Goal: Information Seeking & Learning: Learn about a topic

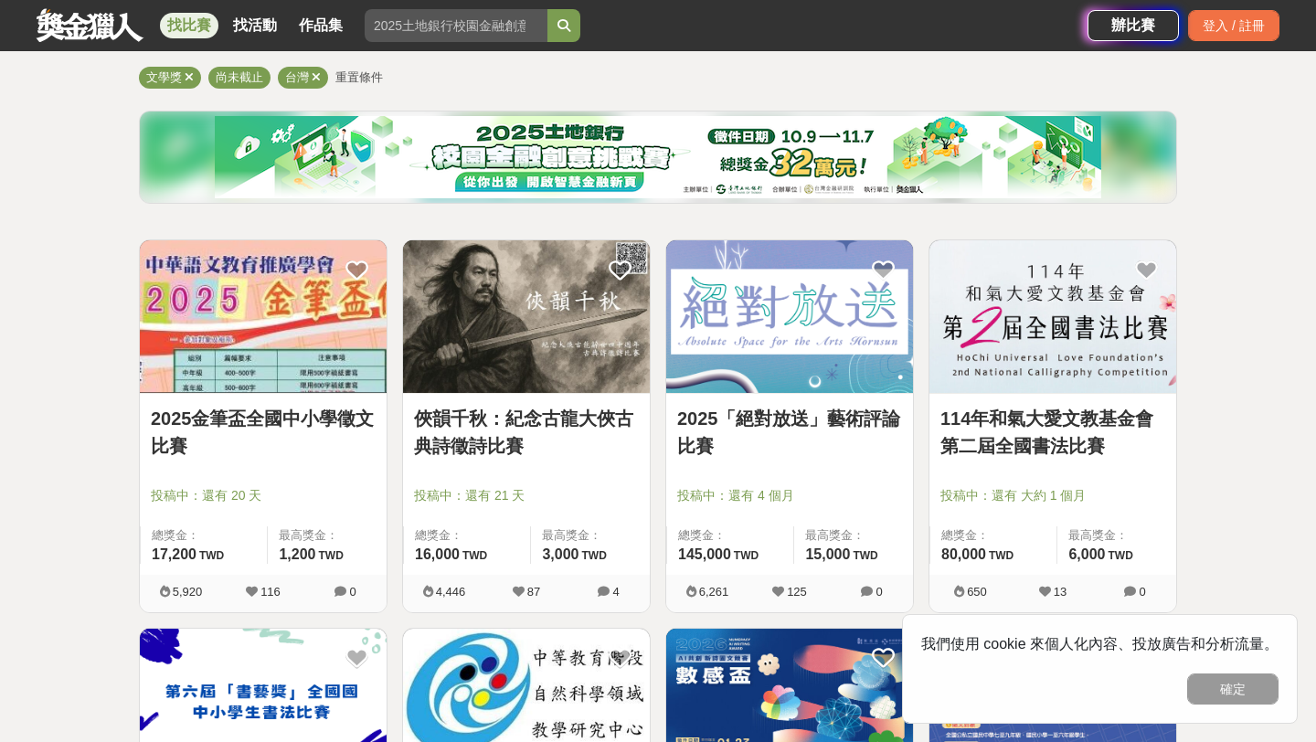
scroll to position [165, 0]
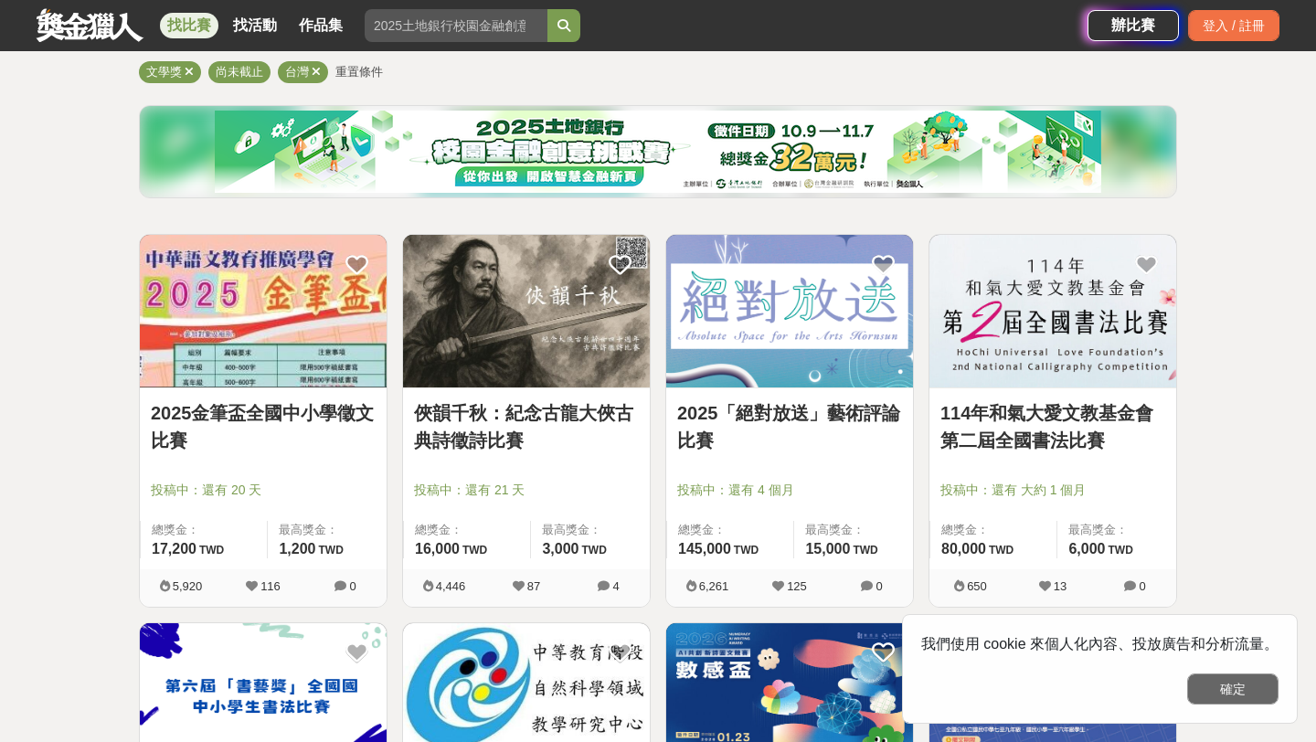
click at [1227, 700] on button "確定" at bounding box center [1232, 689] width 91 height 31
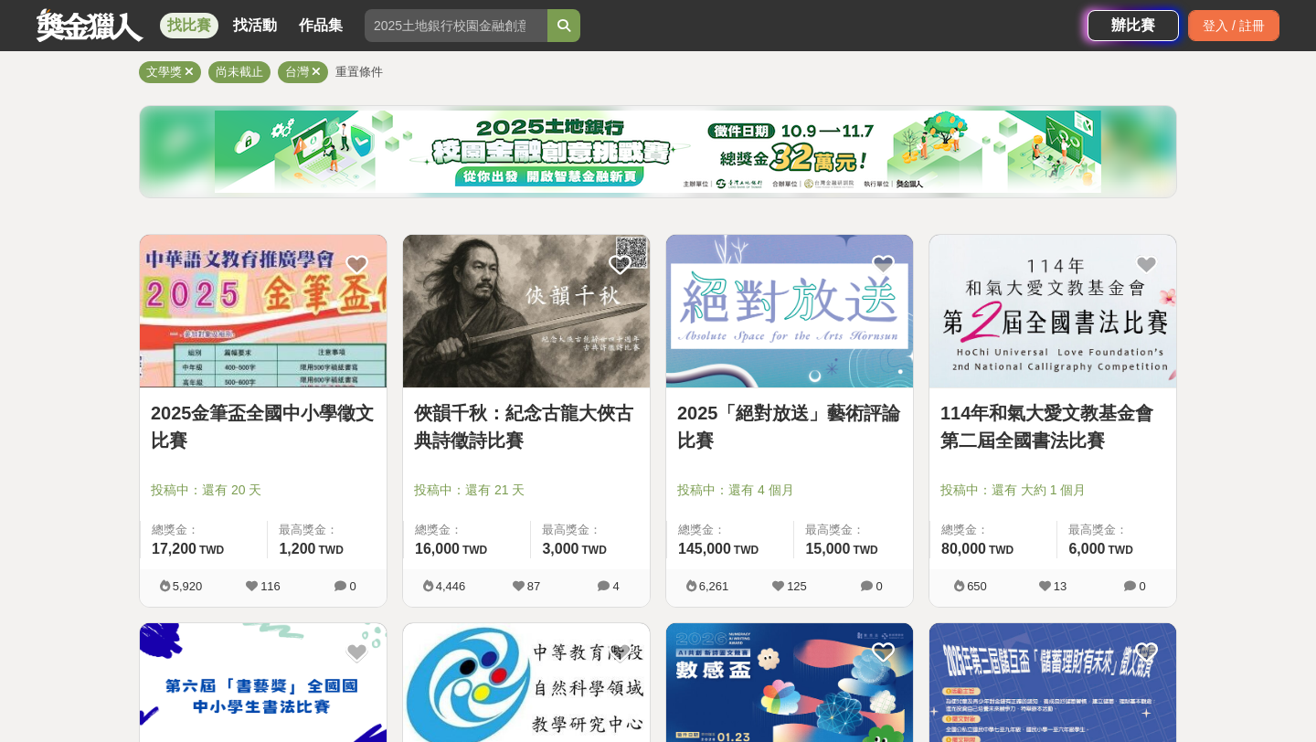
click at [1121, 354] on img at bounding box center [1052, 311] width 247 height 153
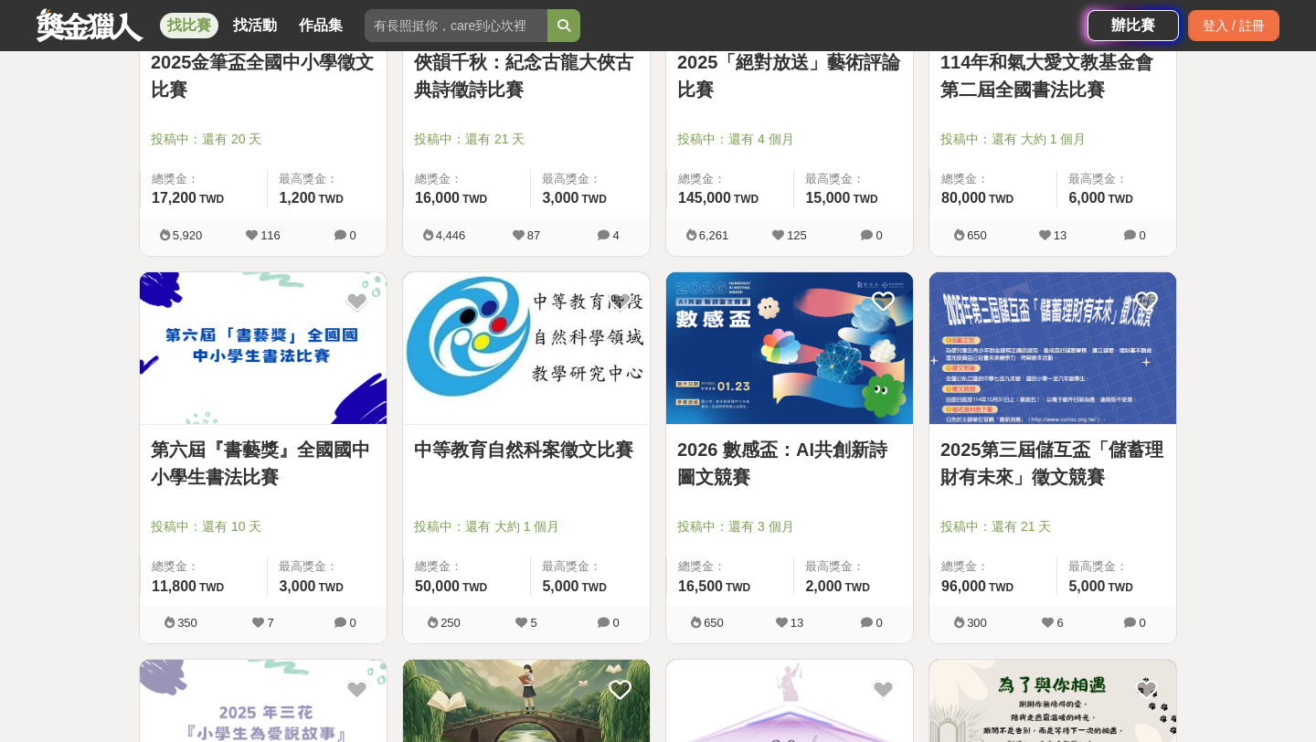
scroll to position [529, 0]
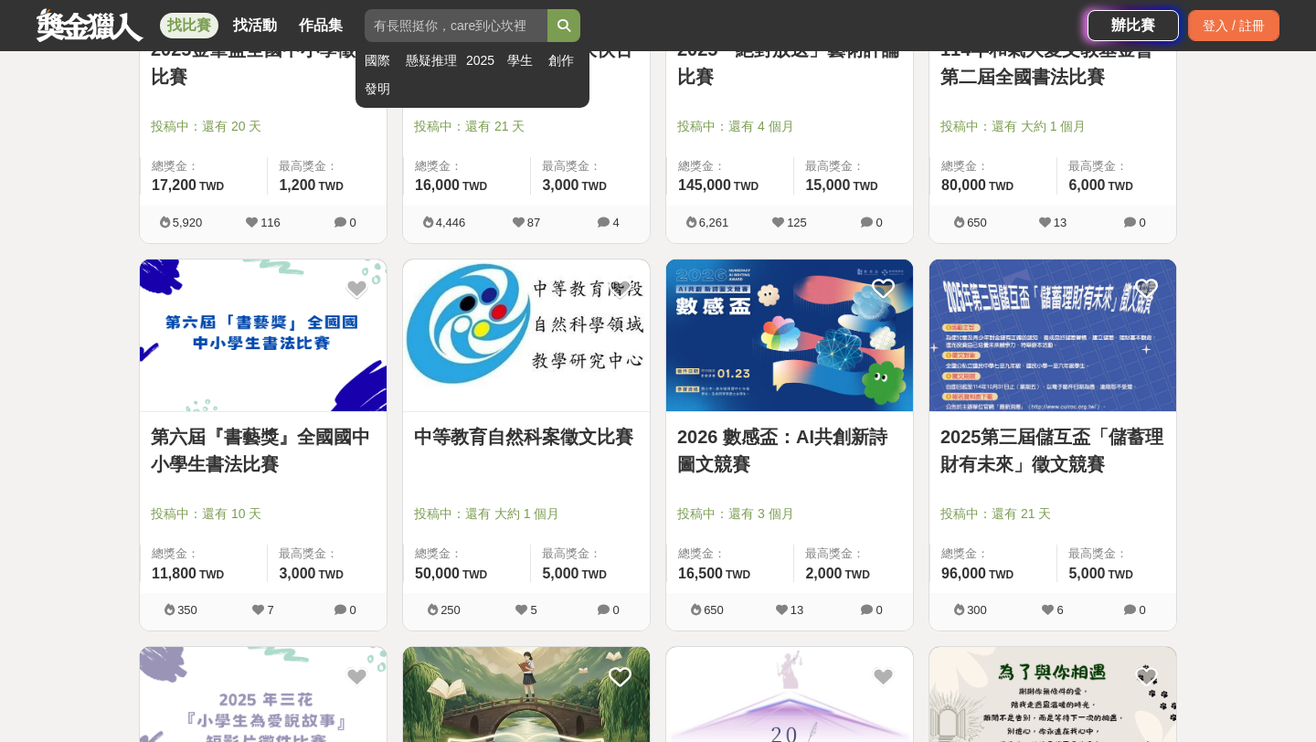
click at [438, 19] on input "search" at bounding box center [456, 25] width 183 height 33
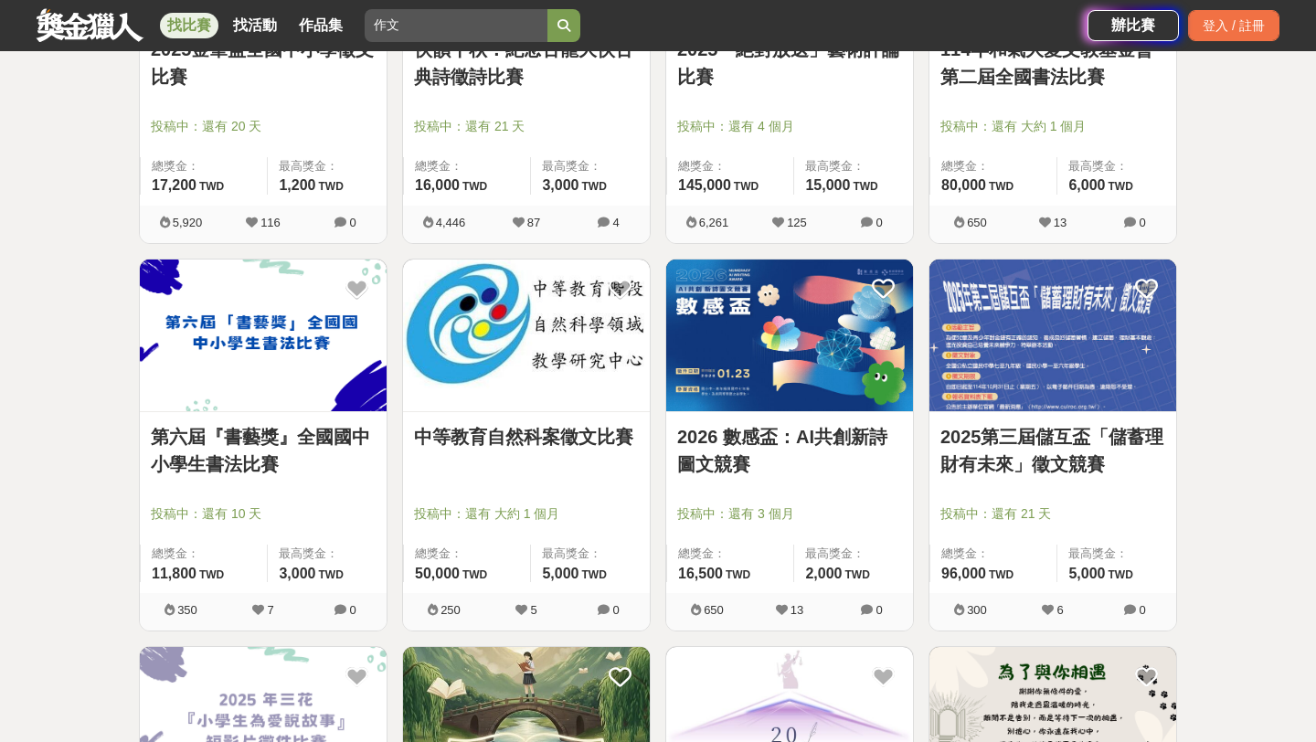
type input "作文"
click at [547, 9] on button "submit" at bounding box center [563, 25] width 33 height 33
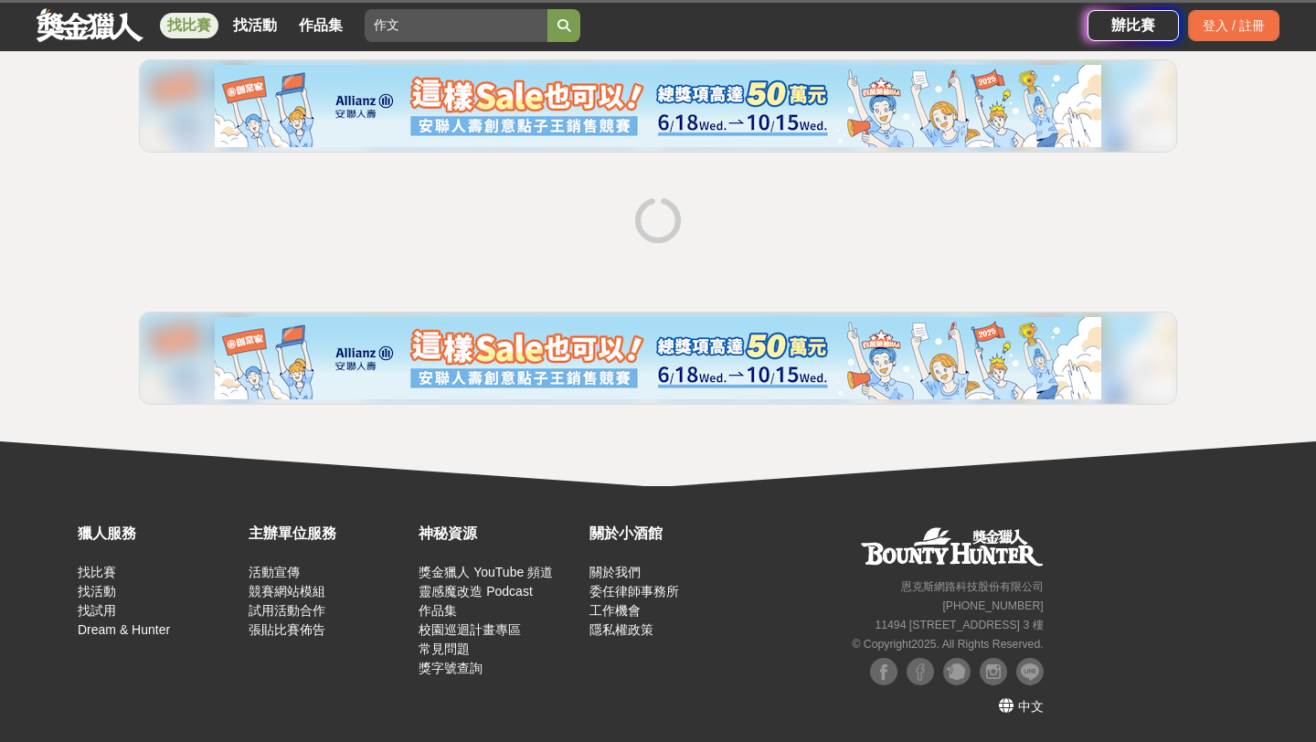
scroll to position [143, 0]
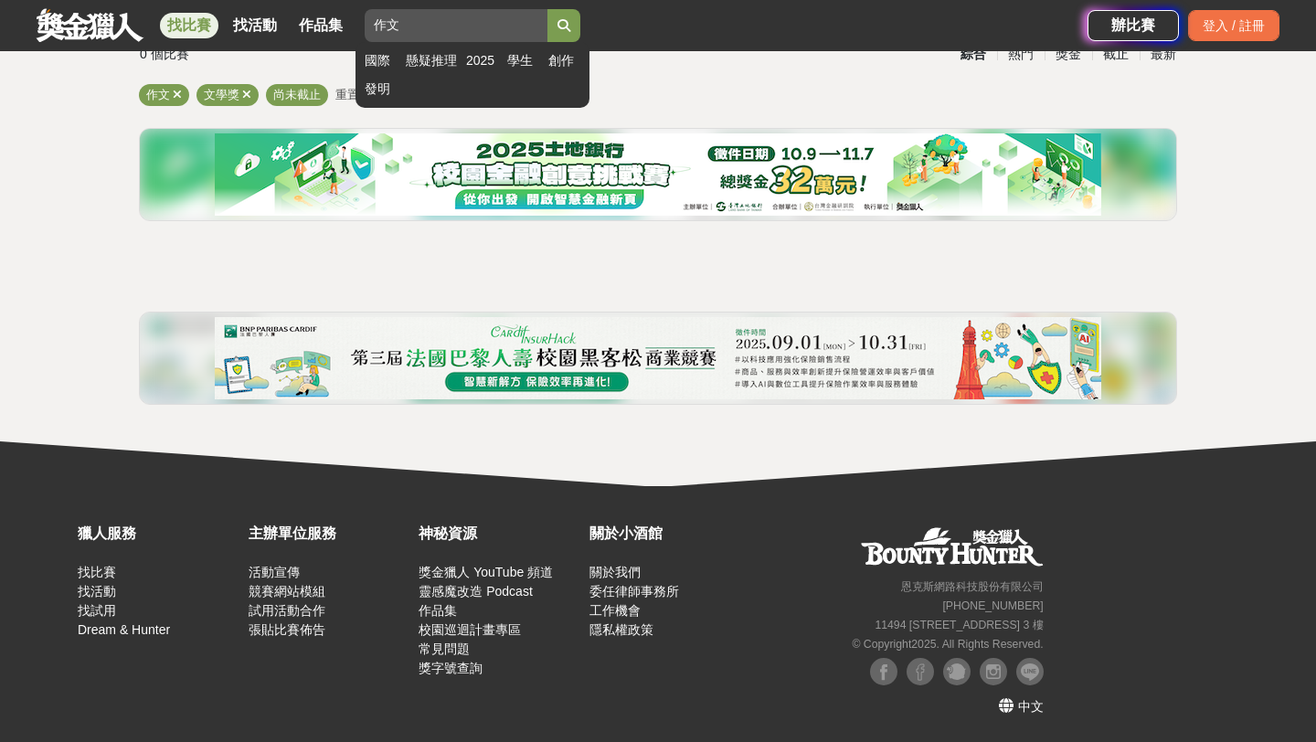
click at [556, 27] on button "submit" at bounding box center [563, 25] width 33 height 33
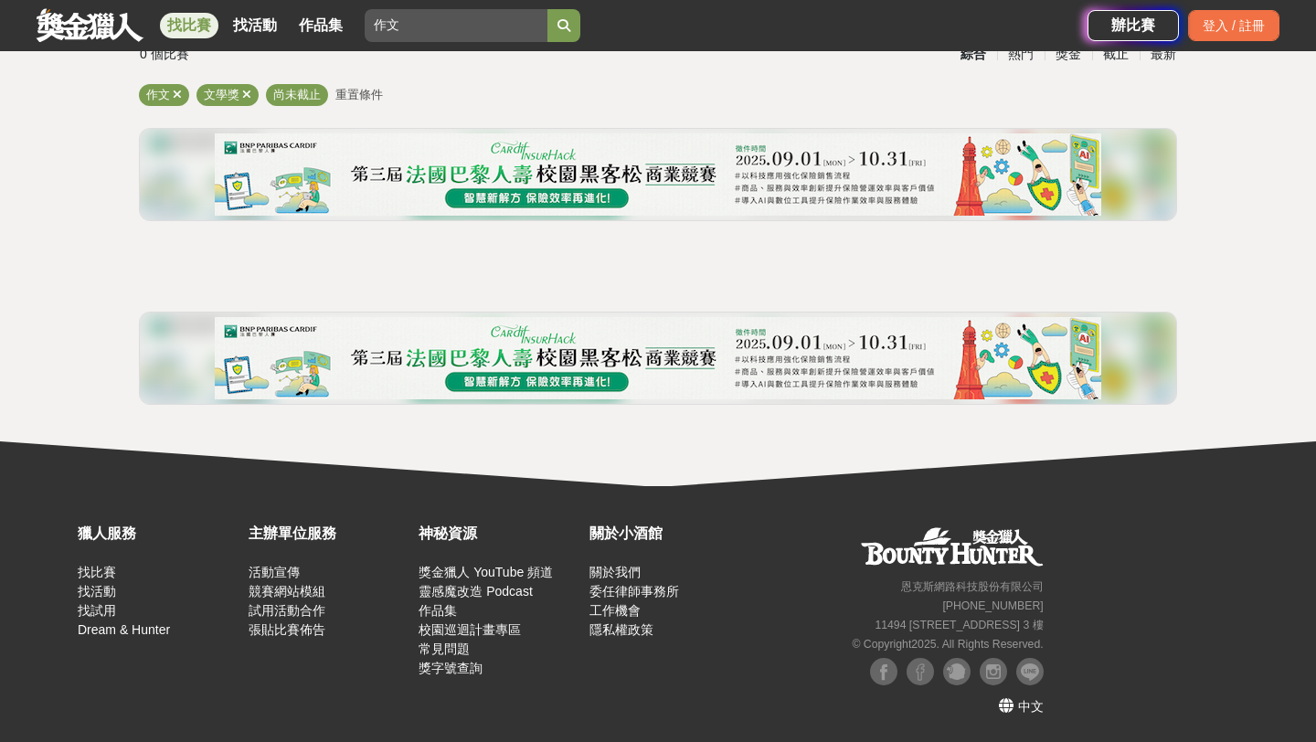
click at [195, 26] on link "找比賽" at bounding box center [189, 26] width 58 height 26
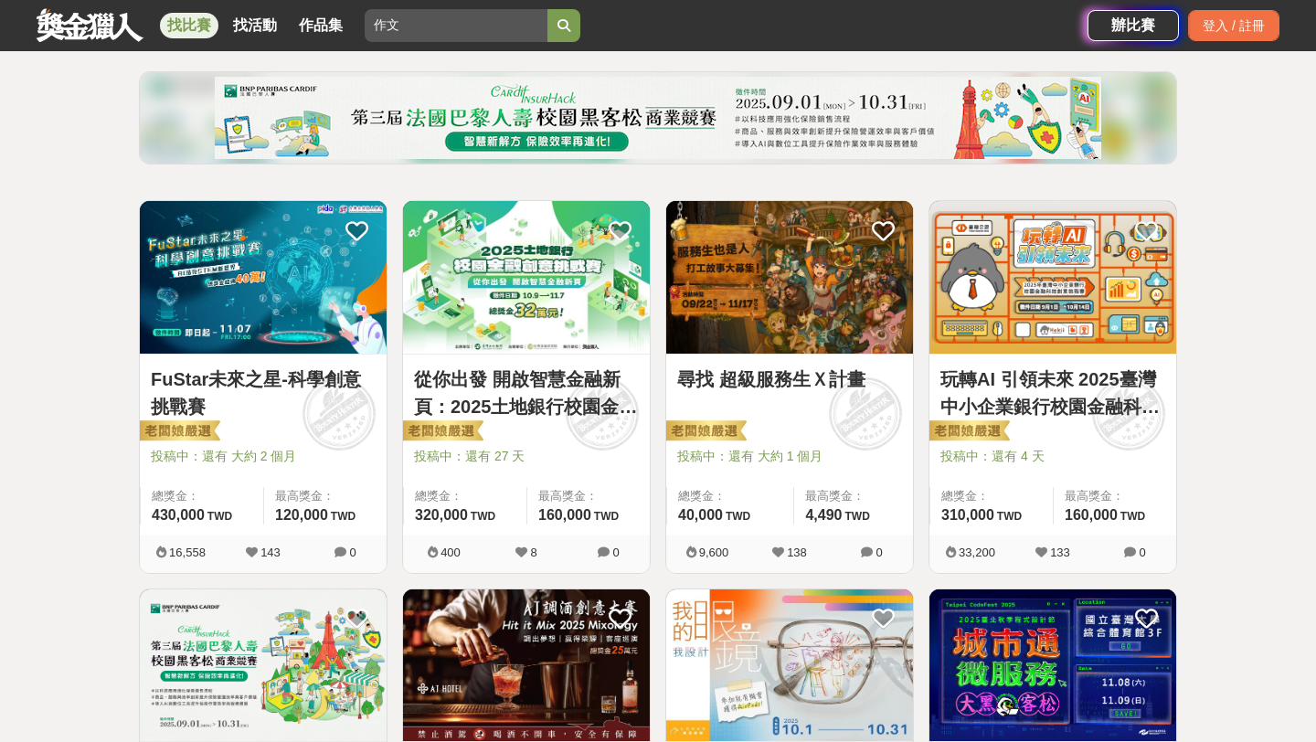
scroll to position [202, 0]
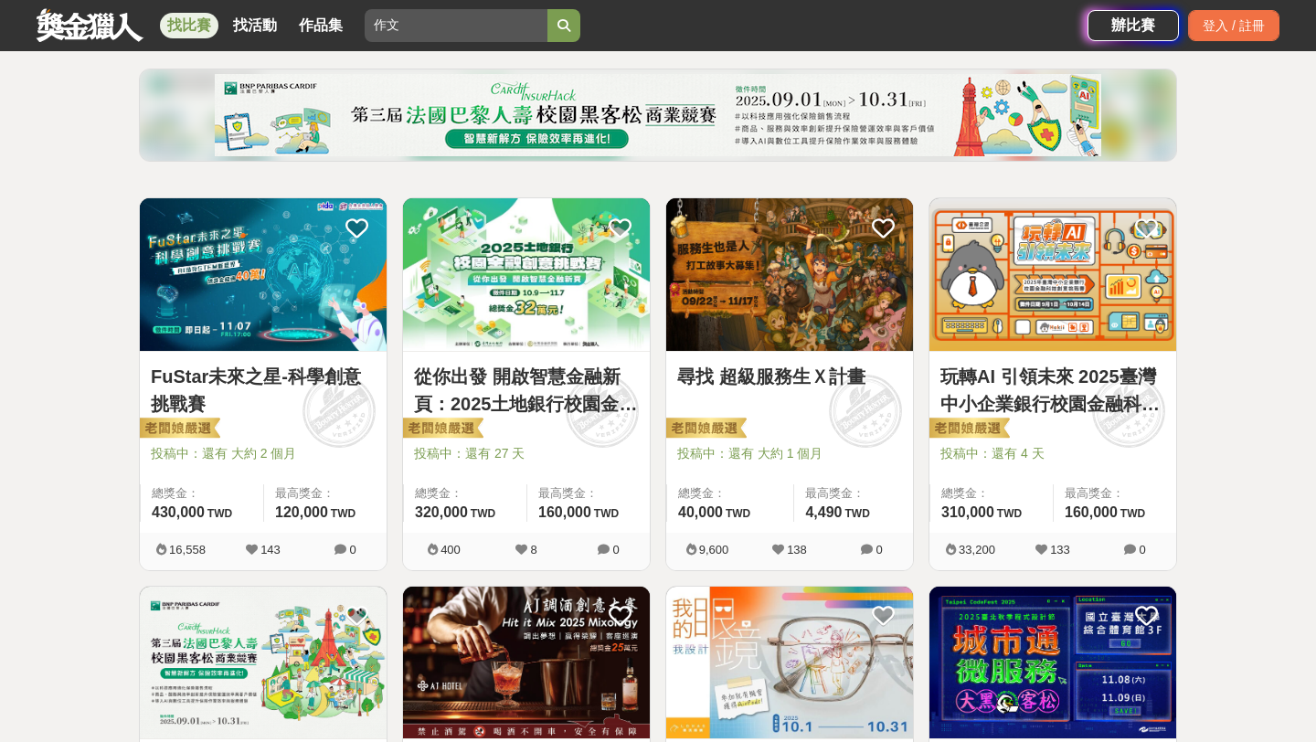
click at [273, 324] on img at bounding box center [263, 274] width 247 height 153
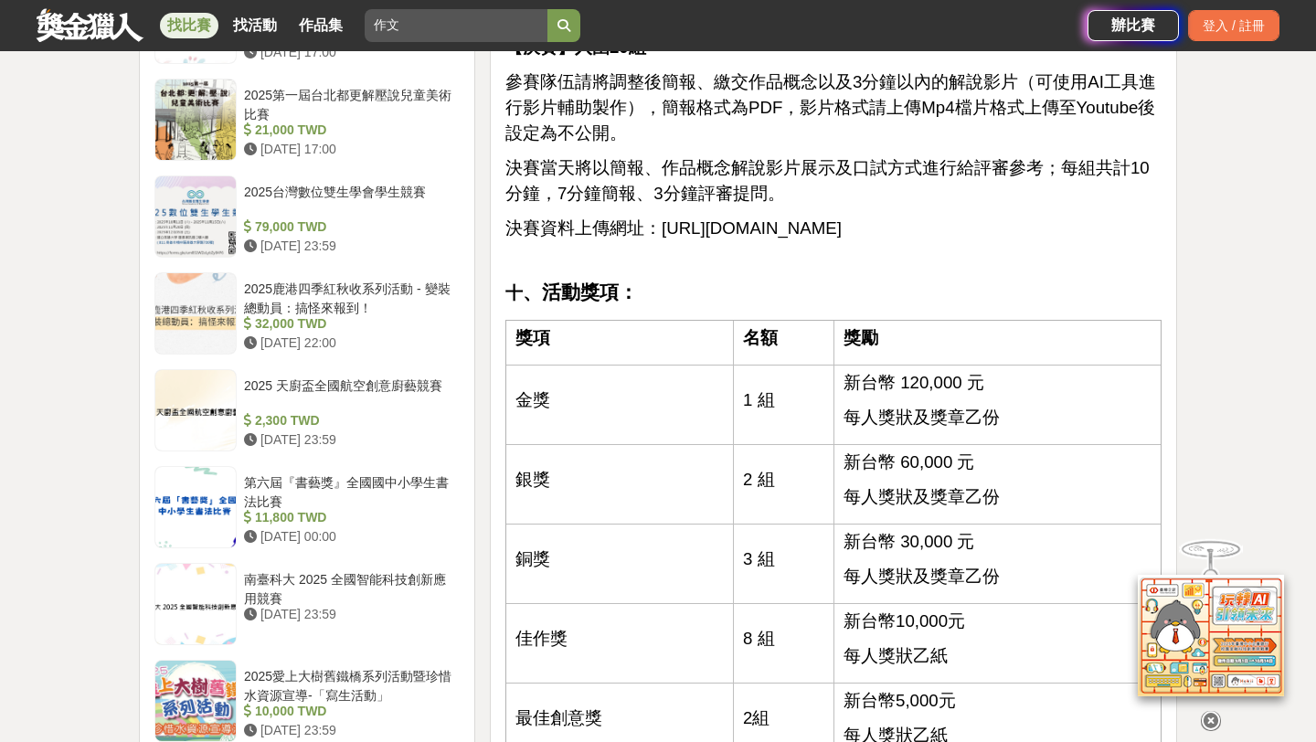
scroll to position [2598, 0]
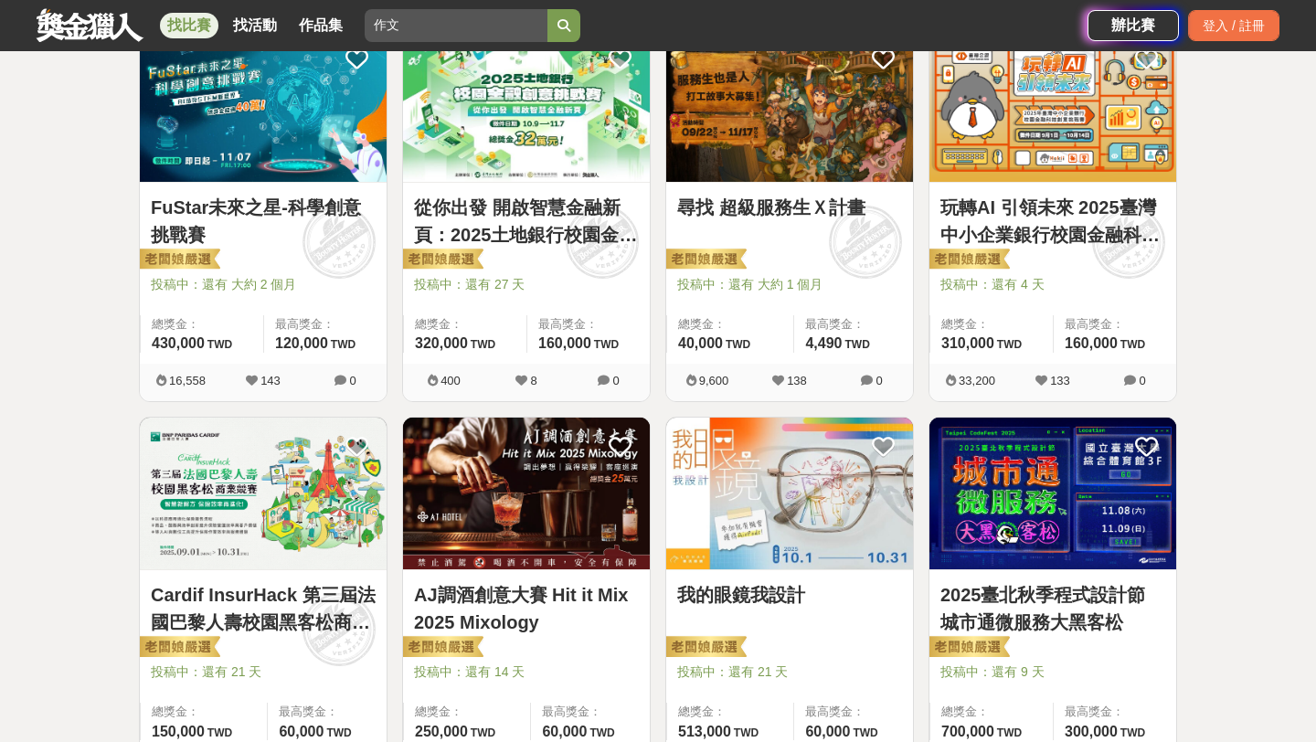
scroll to position [376, 0]
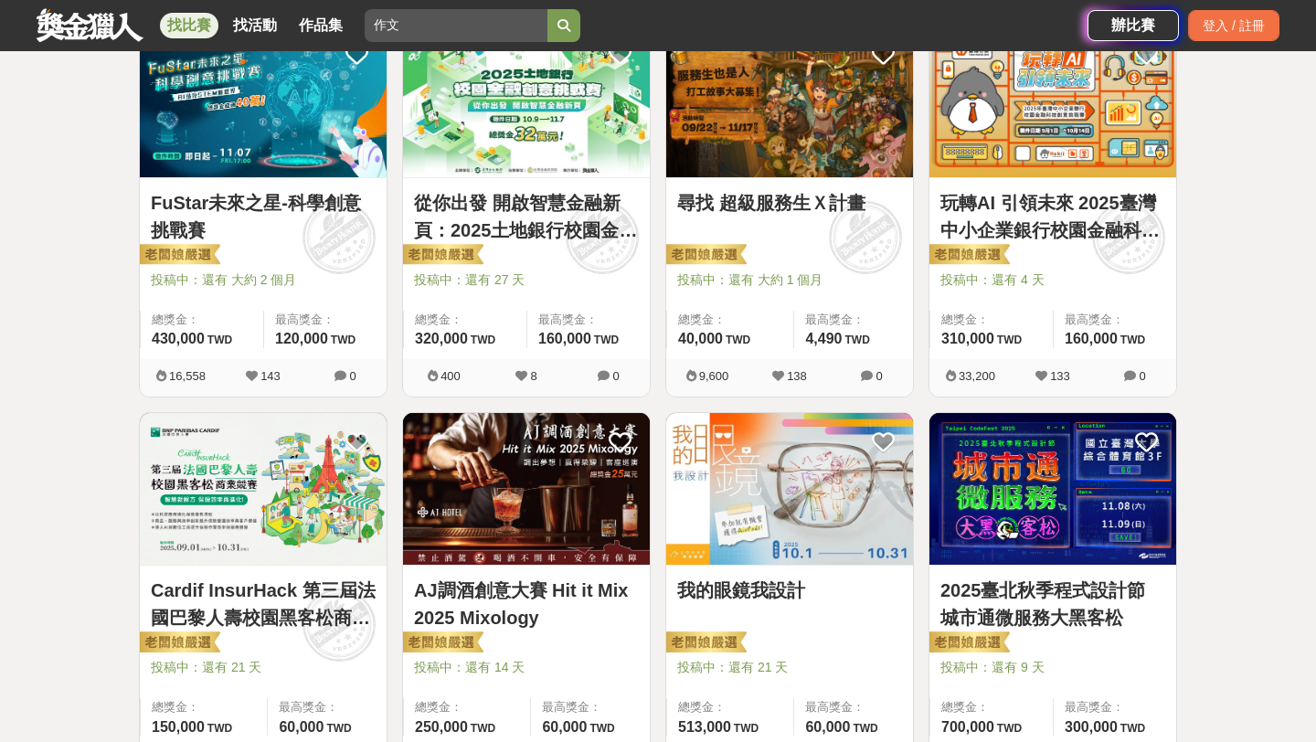
click at [790, 528] on img at bounding box center [789, 489] width 247 height 153
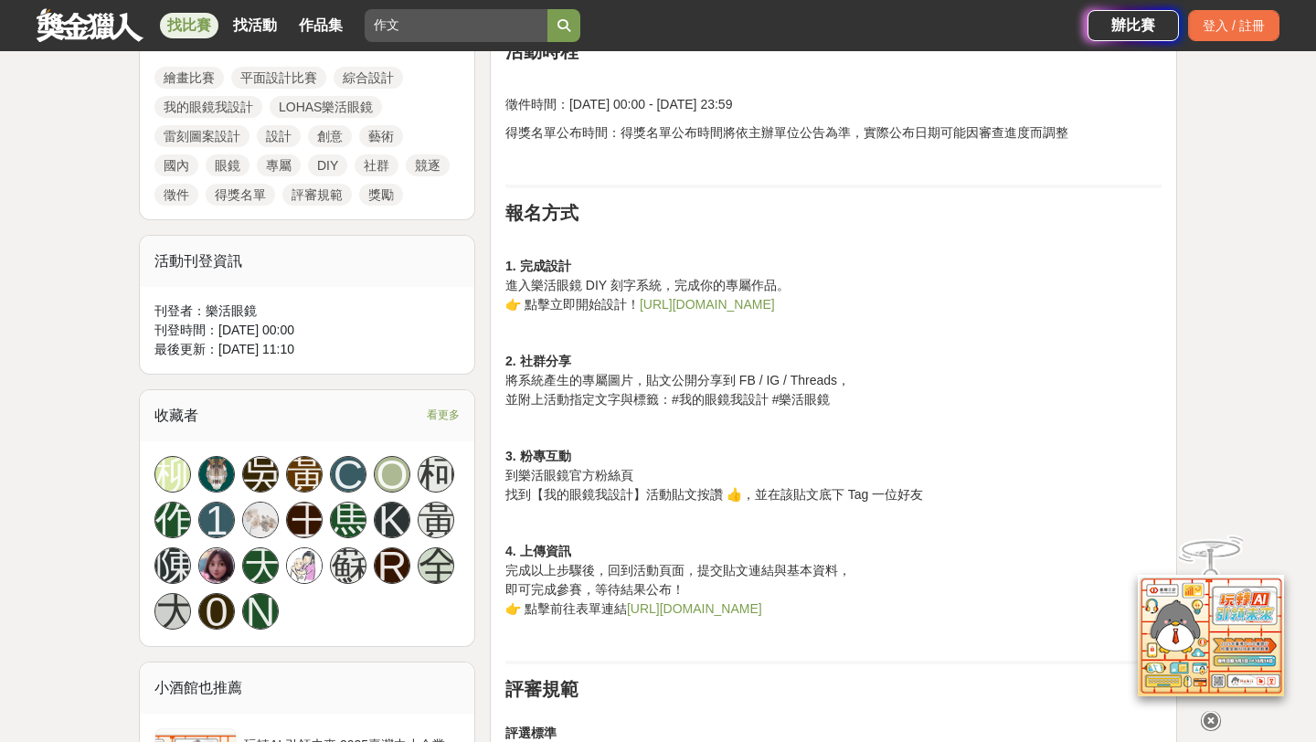
scroll to position [908, 0]
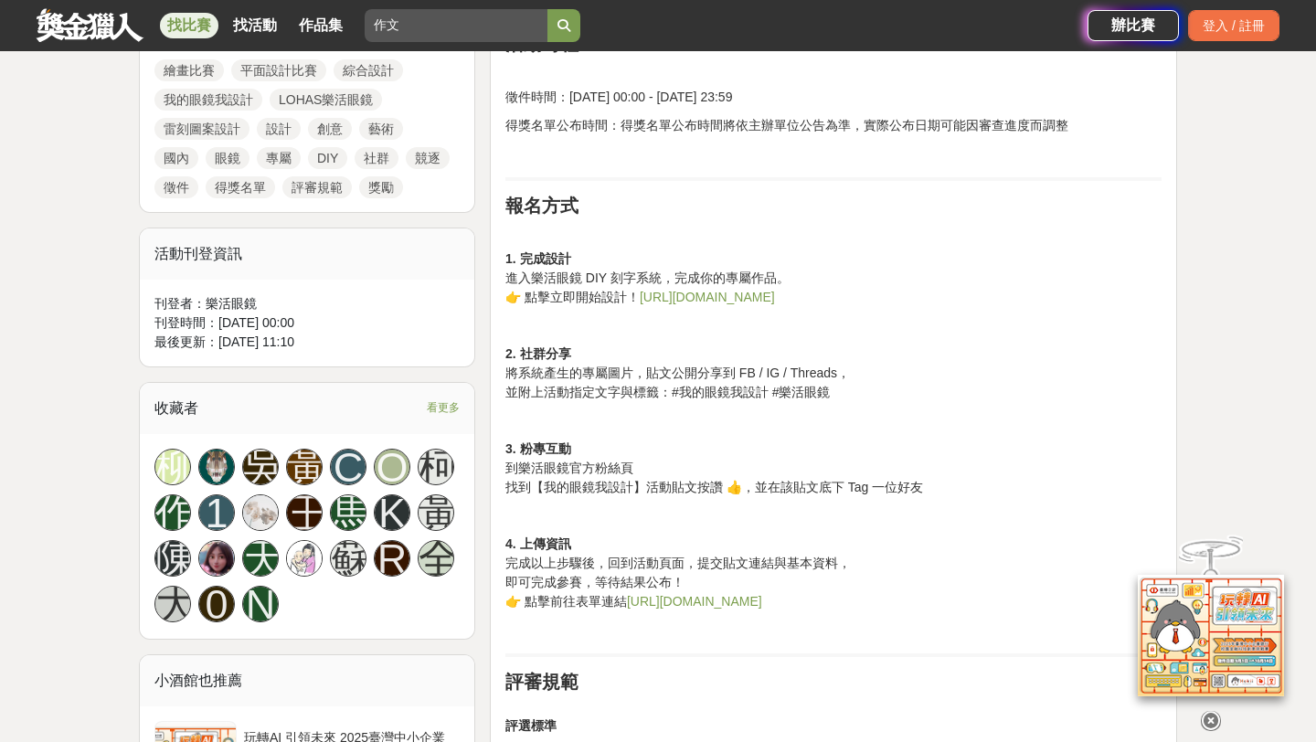
click at [733, 301] on link "https://reurl.cc/WOmd5k" at bounding box center [707, 297] width 135 height 15
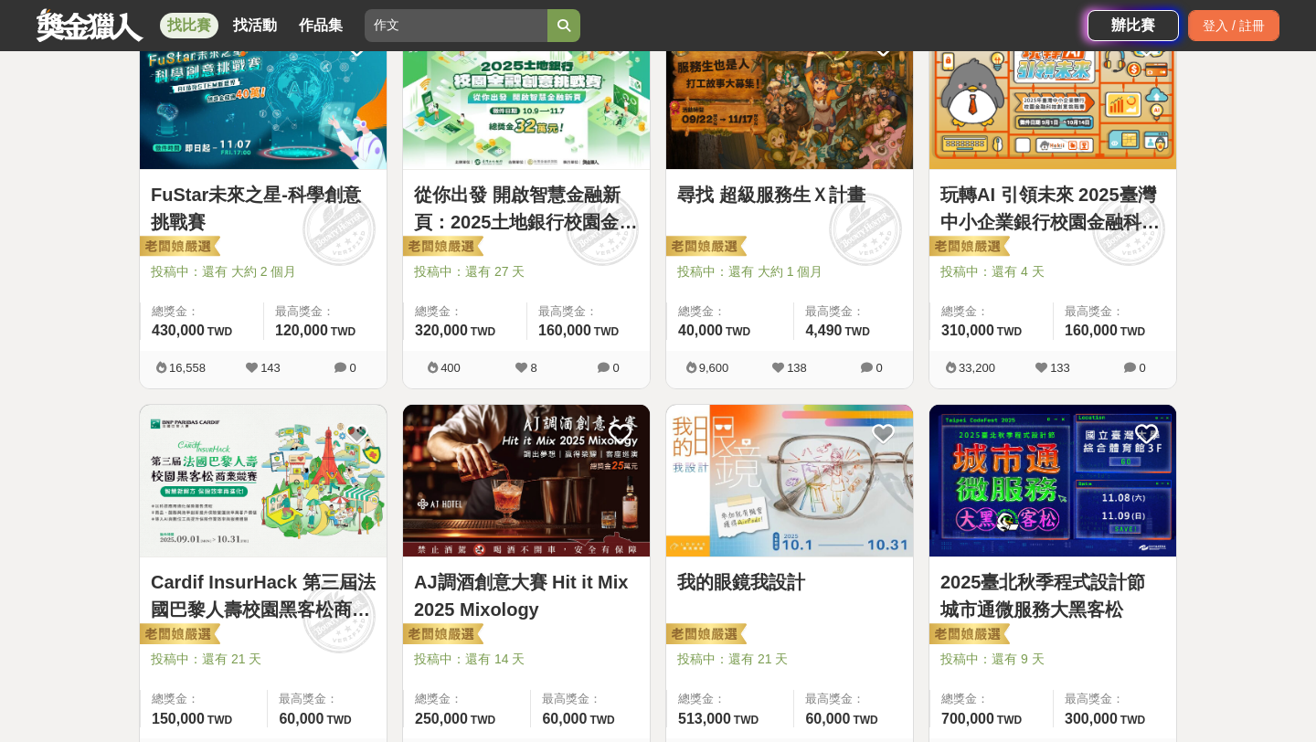
scroll to position [376, 0]
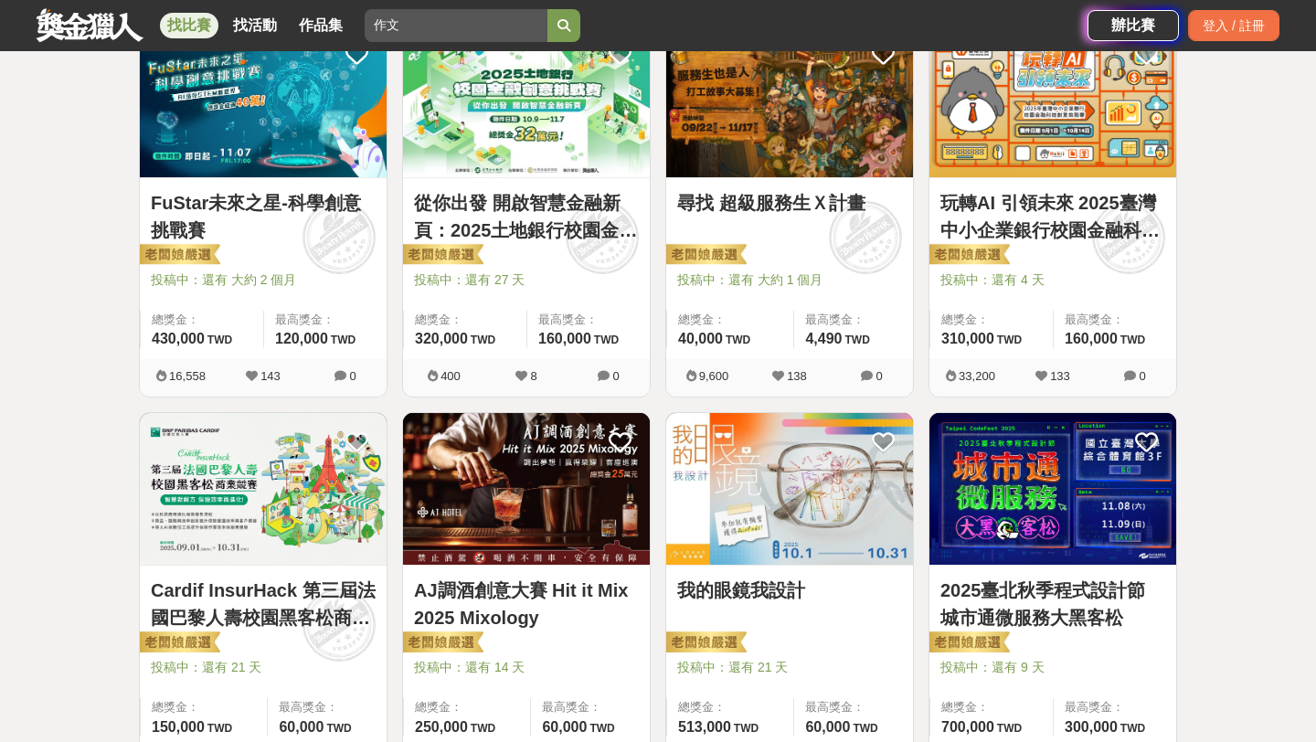
click at [304, 524] on img at bounding box center [263, 489] width 247 height 153
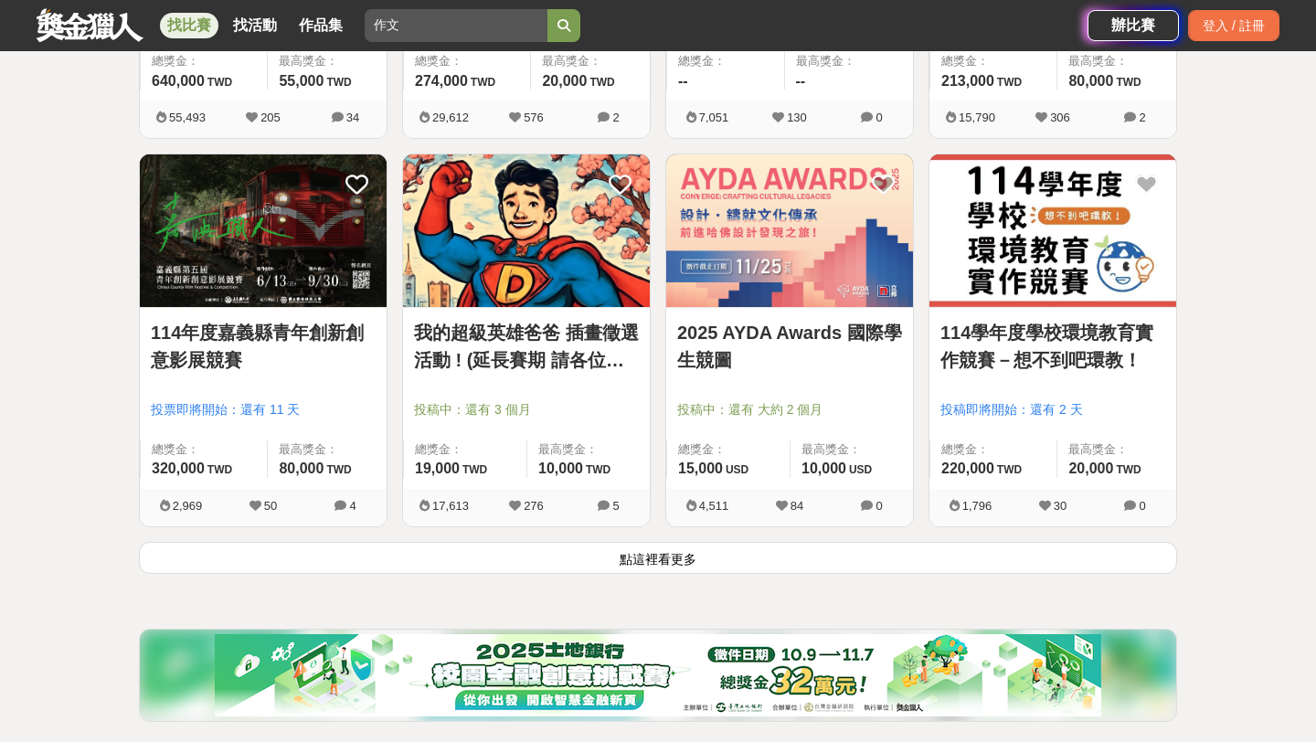
scroll to position [2190, 0]
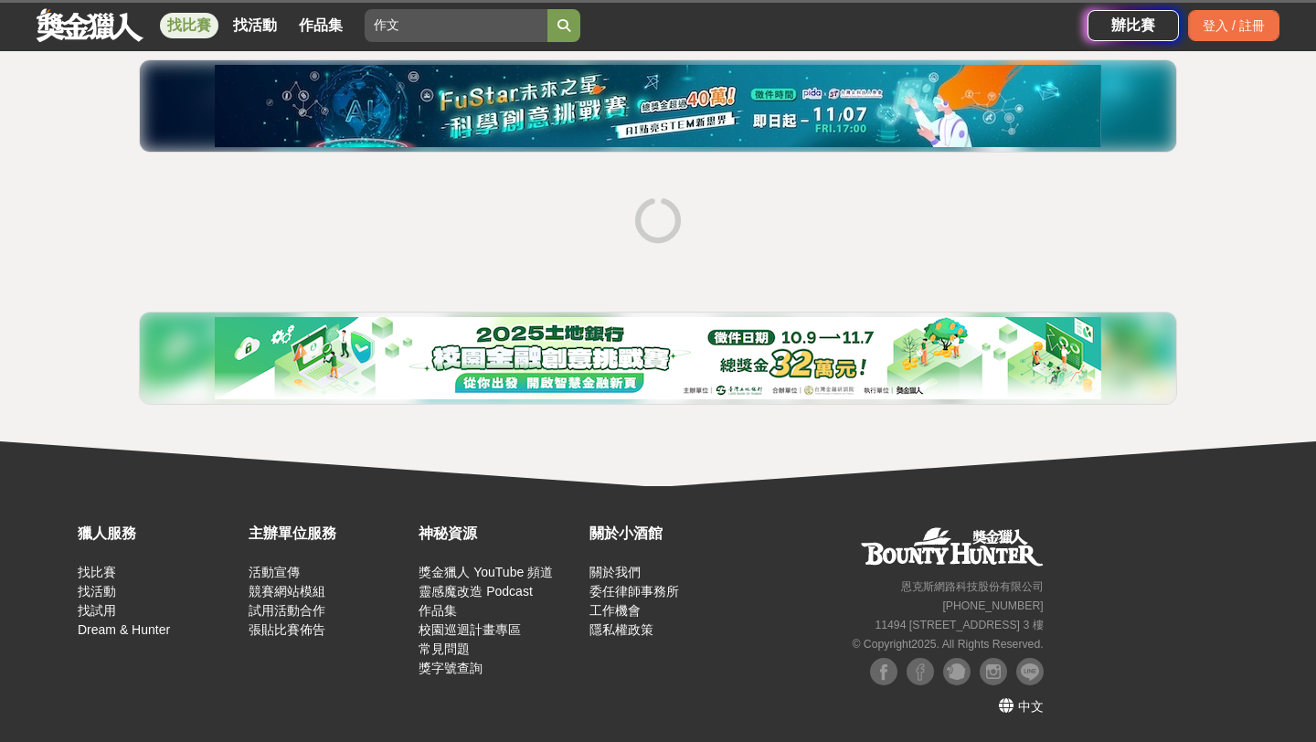
scroll to position [143, 0]
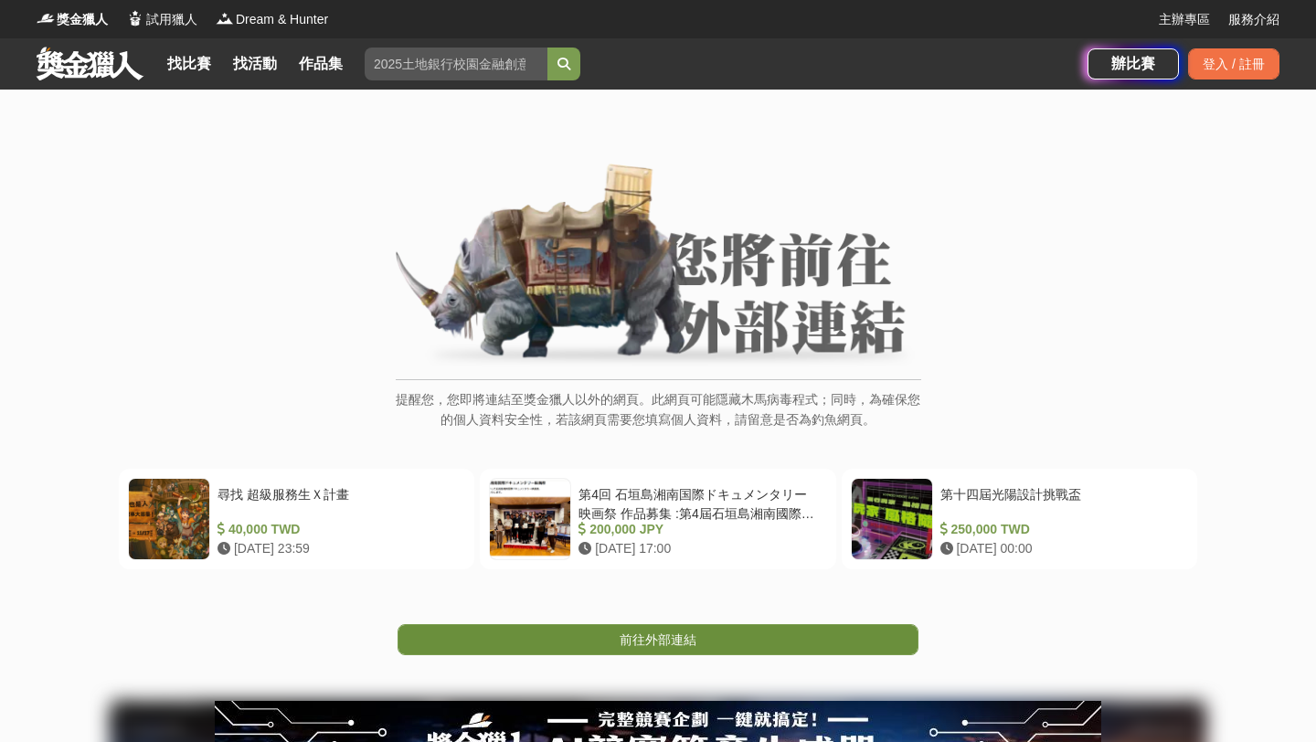
click at [671, 640] on span "前往外部連結" at bounding box center [658, 639] width 77 height 15
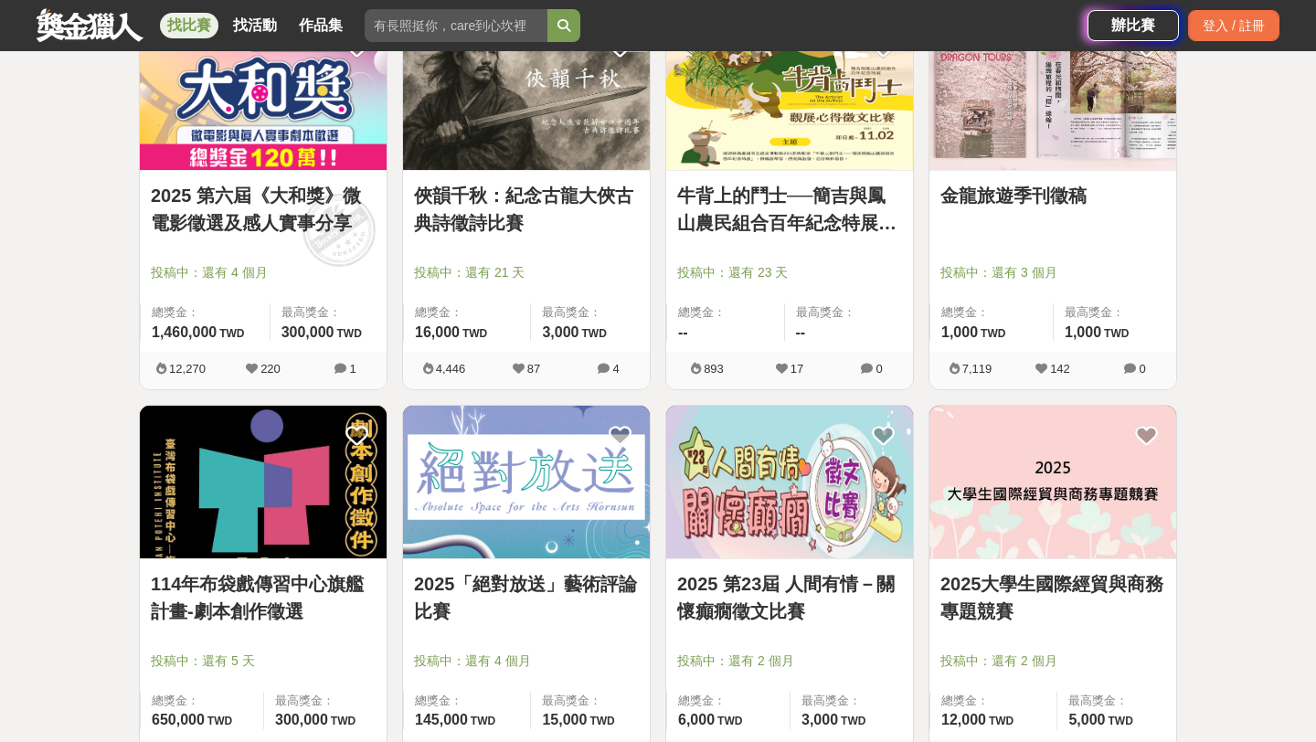
scroll to position [779, 0]
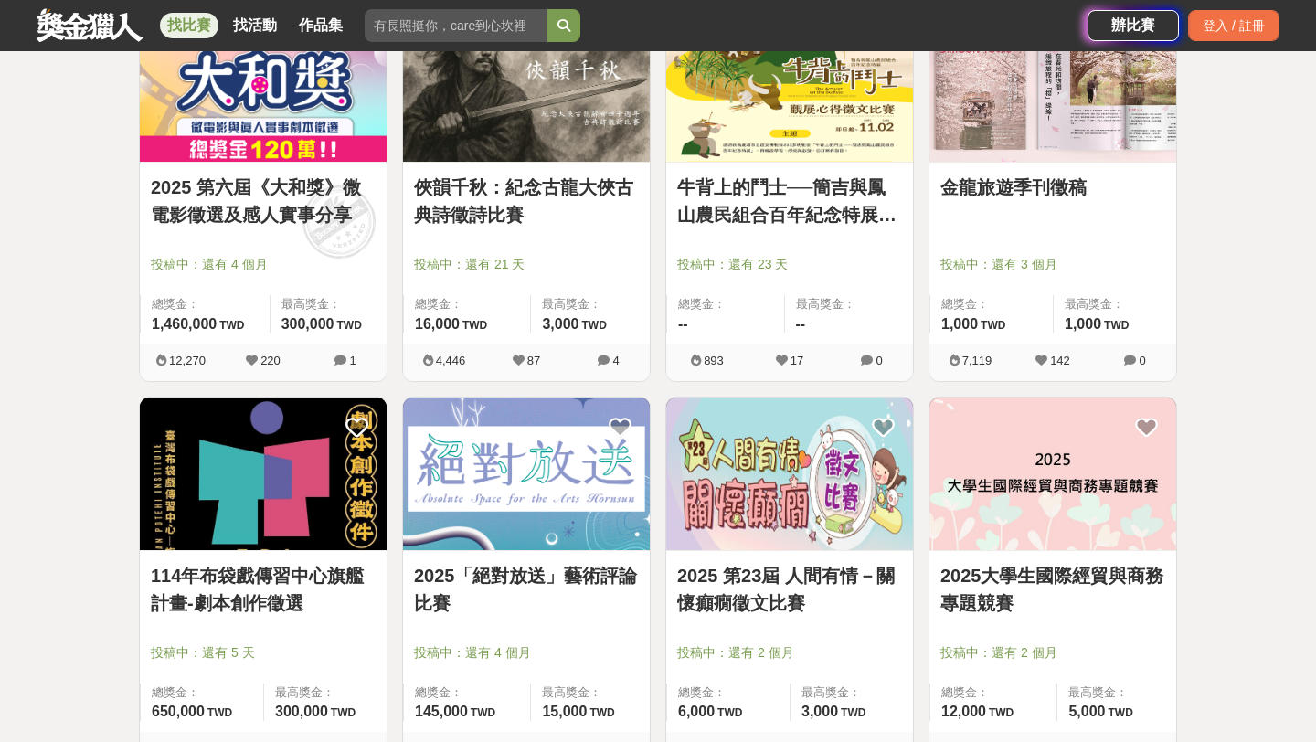
click at [538, 483] on img at bounding box center [526, 474] width 247 height 153
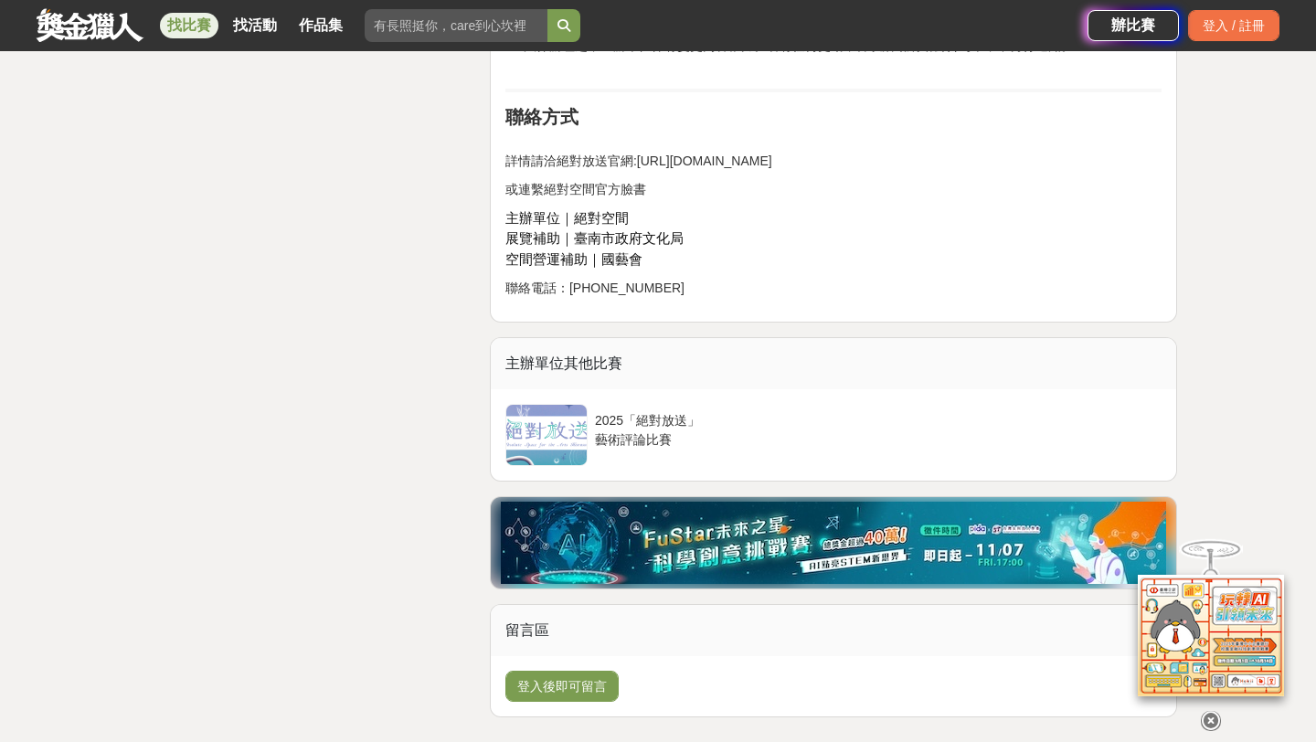
scroll to position [3053, 0]
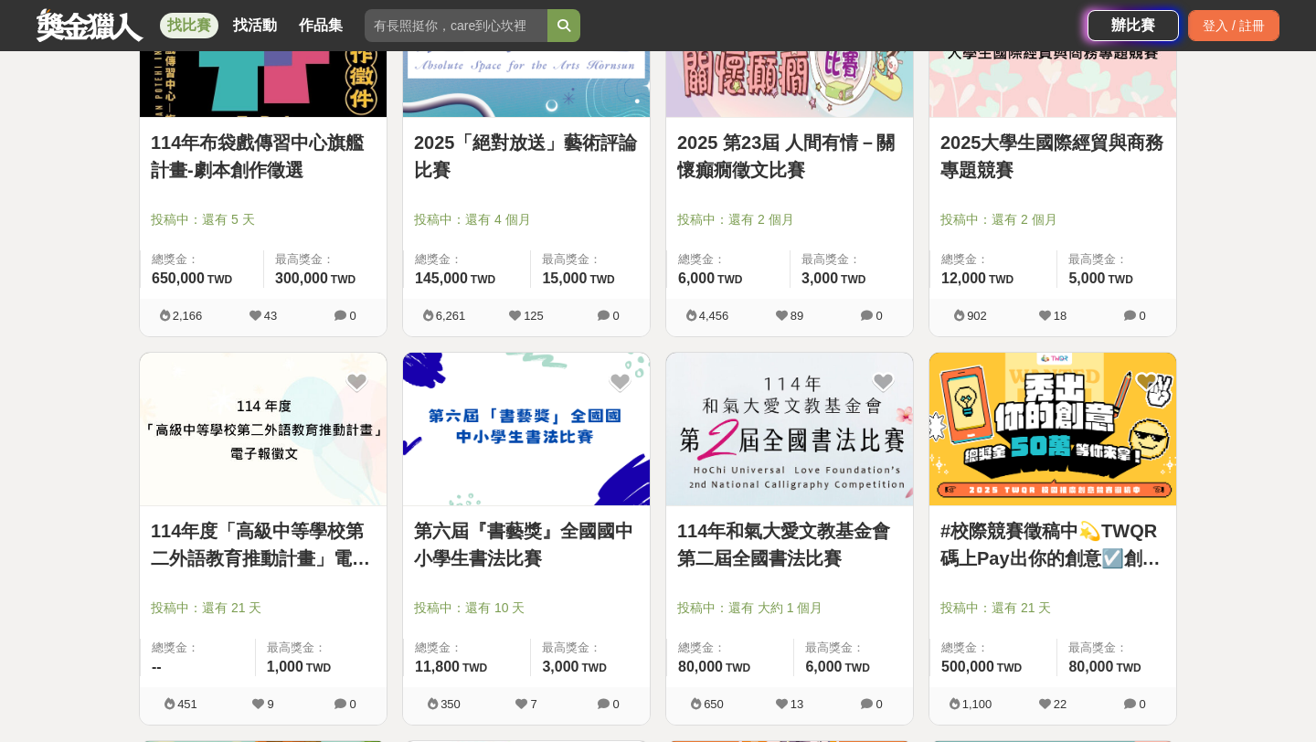
scroll to position [1208, 0]
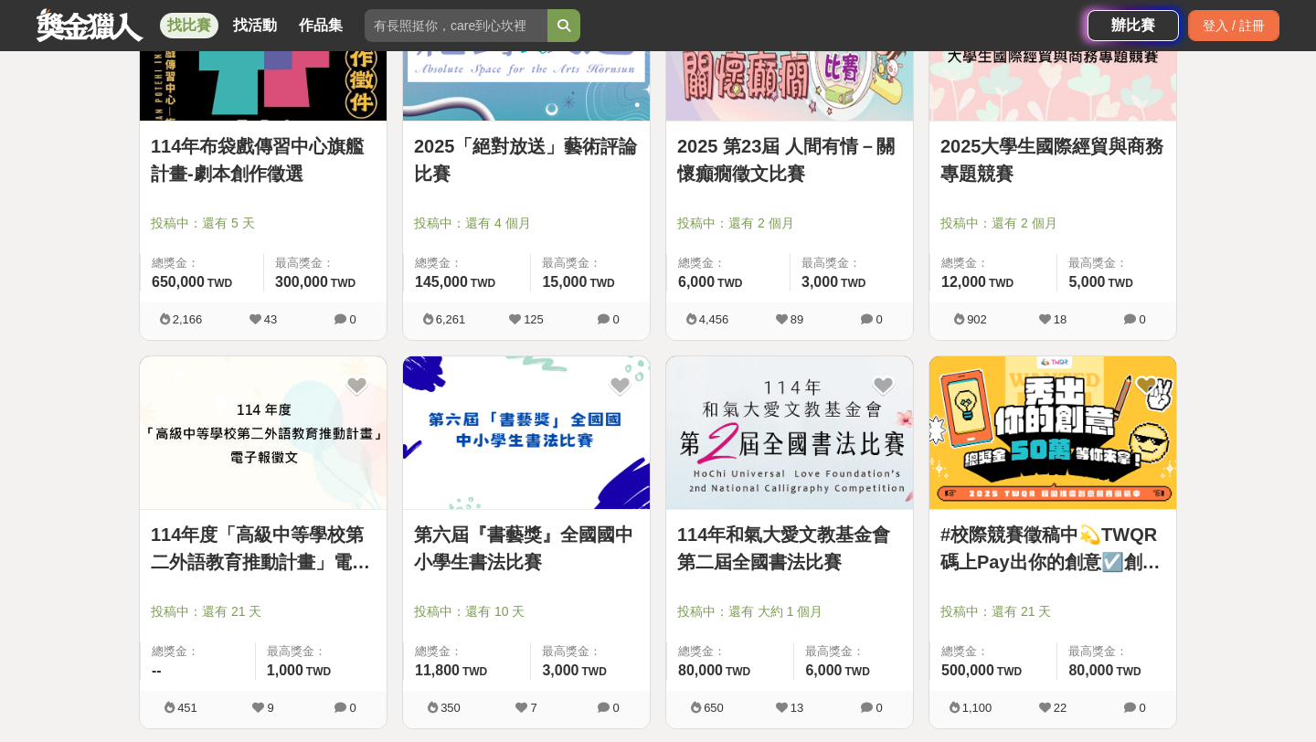
click at [324, 458] on img at bounding box center [263, 432] width 247 height 153
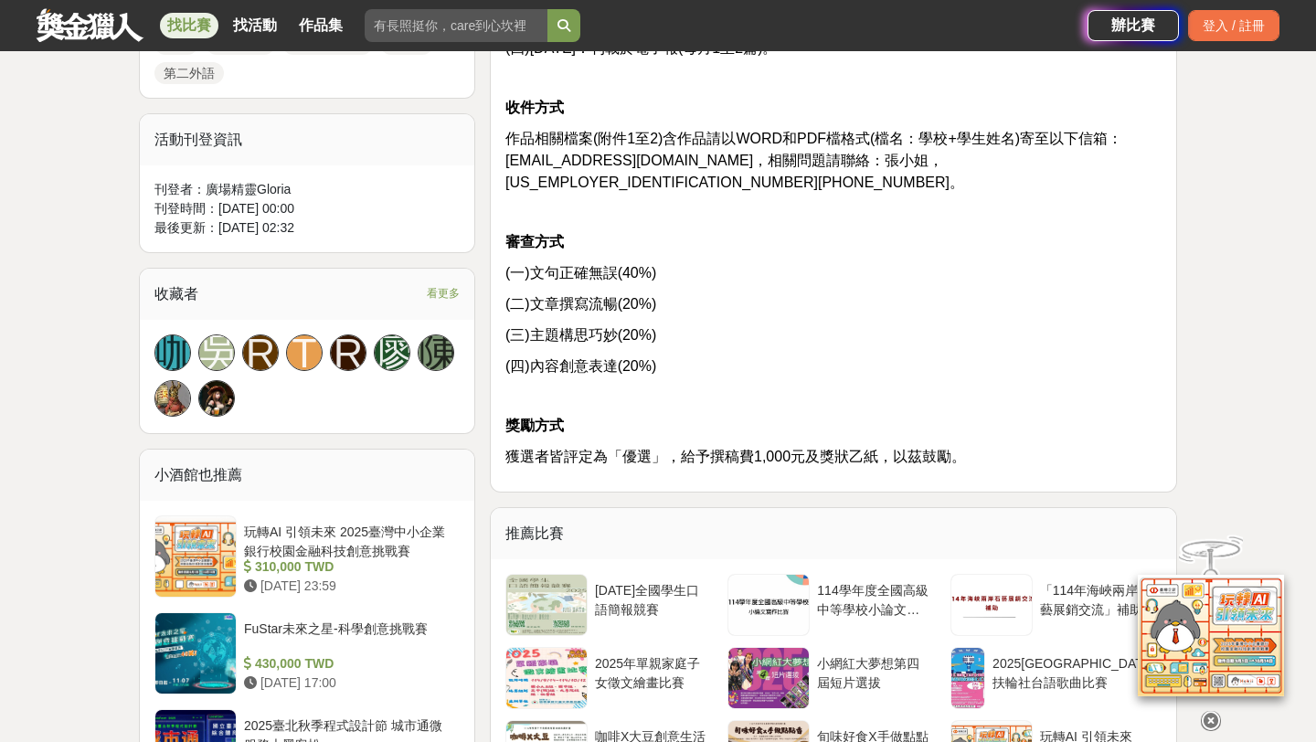
scroll to position [1058, 0]
click at [876, 591] on div "114學年度全國高級中等學校小論文寫作比賽" at bounding box center [874, 599] width 114 height 35
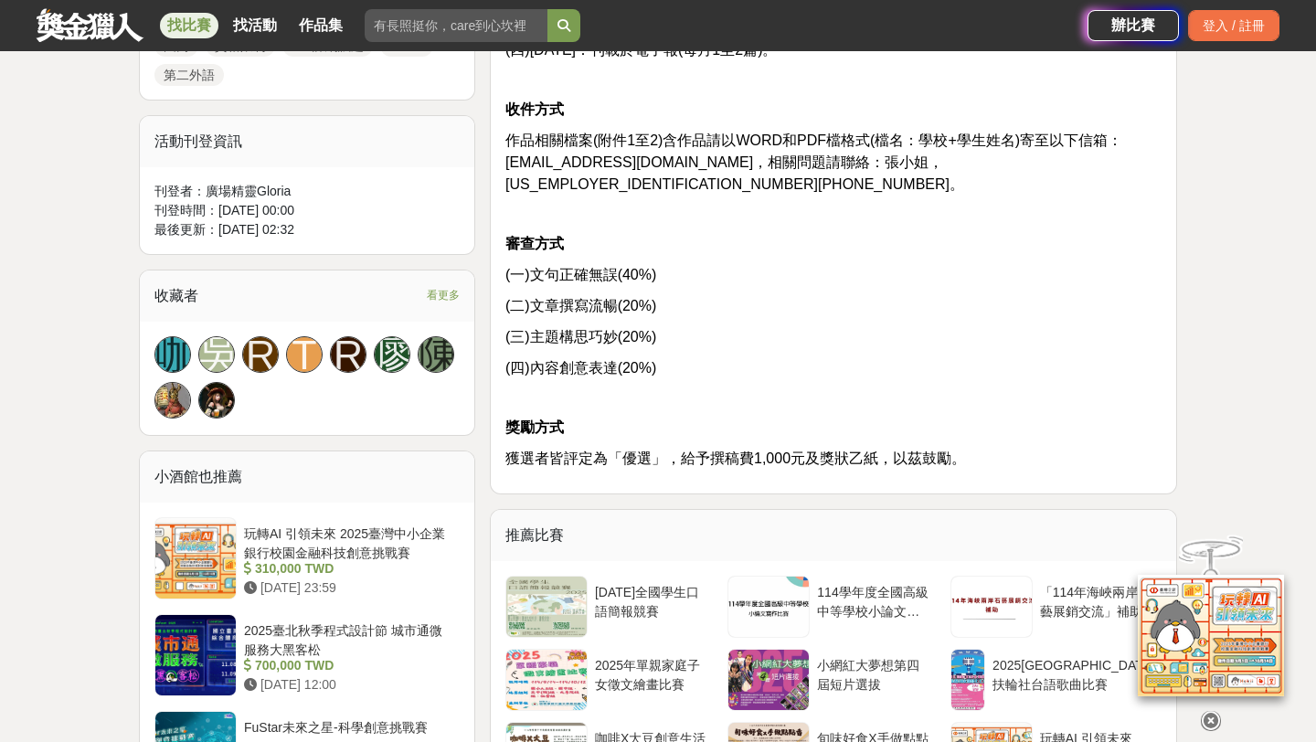
scroll to position [1058, 0]
click at [677, 582] on div "2025年全國學生口語簡報競賽" at bounding box center [652, 599] width 114 height 35
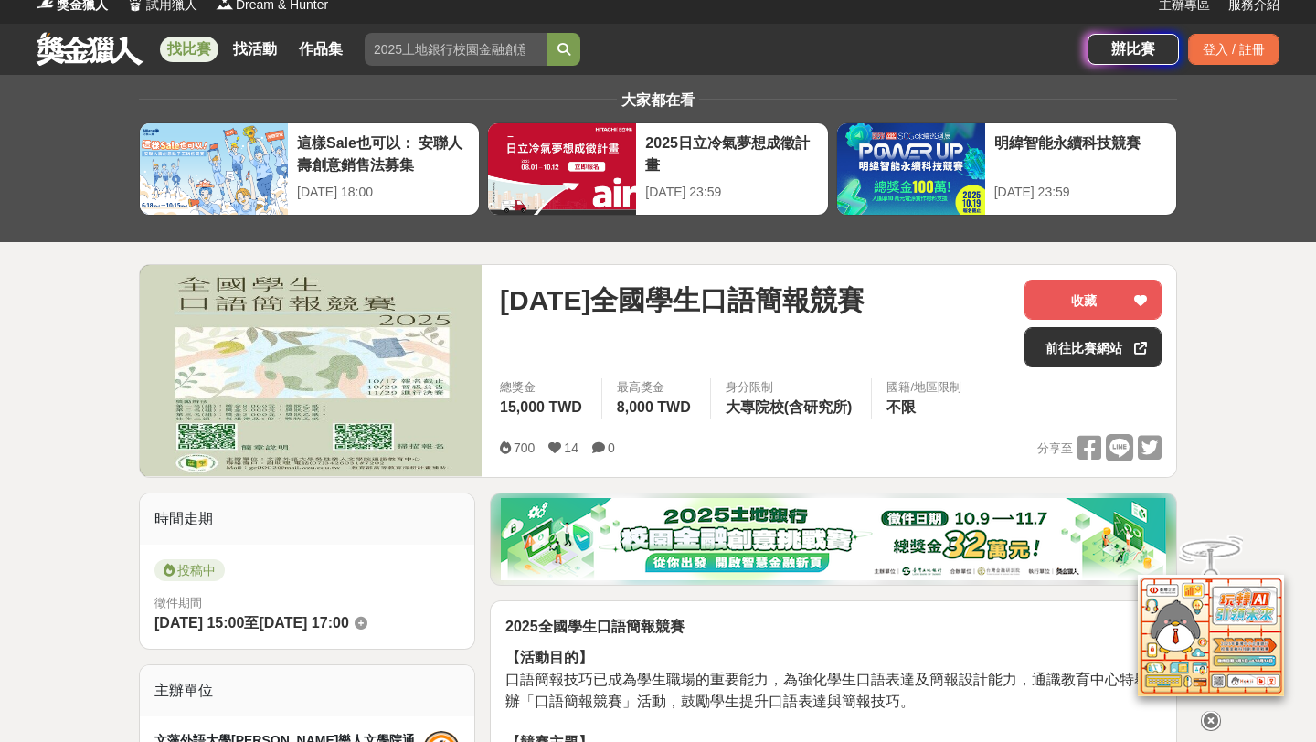
scroll to position [16, 0]
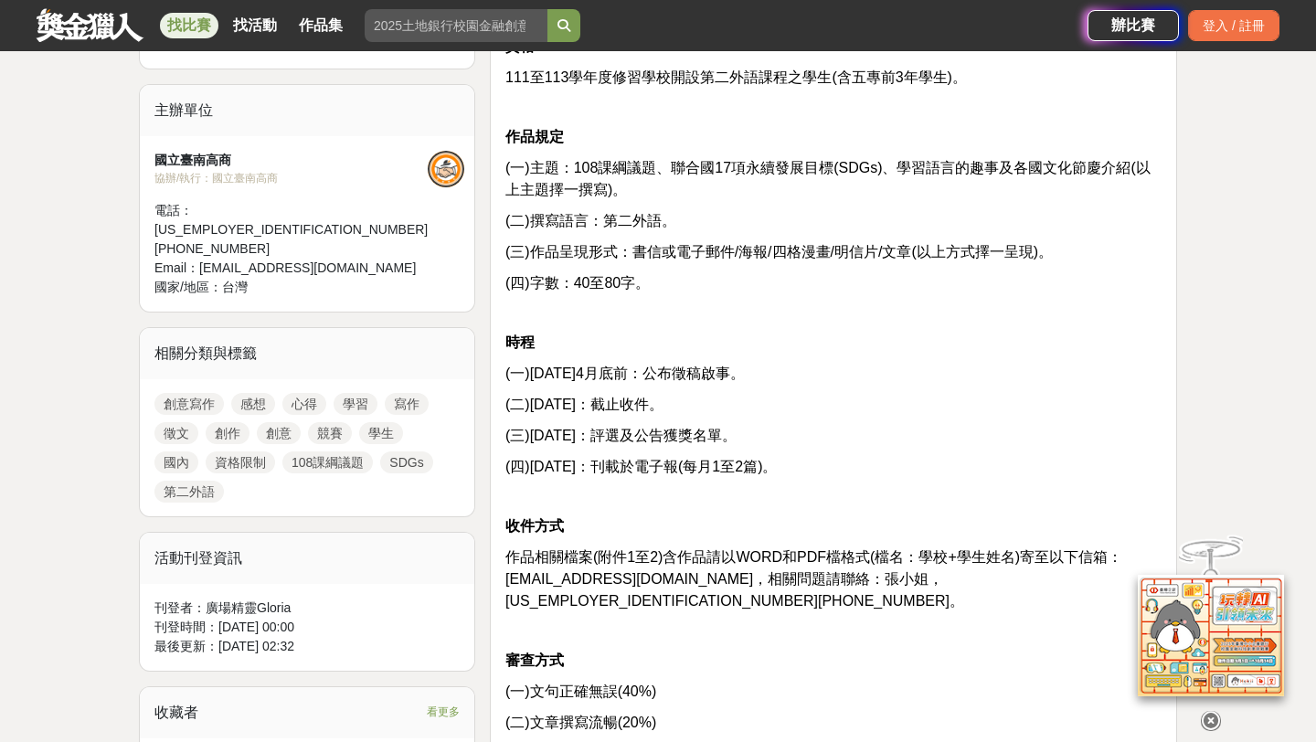
scroll to position [643, 0]
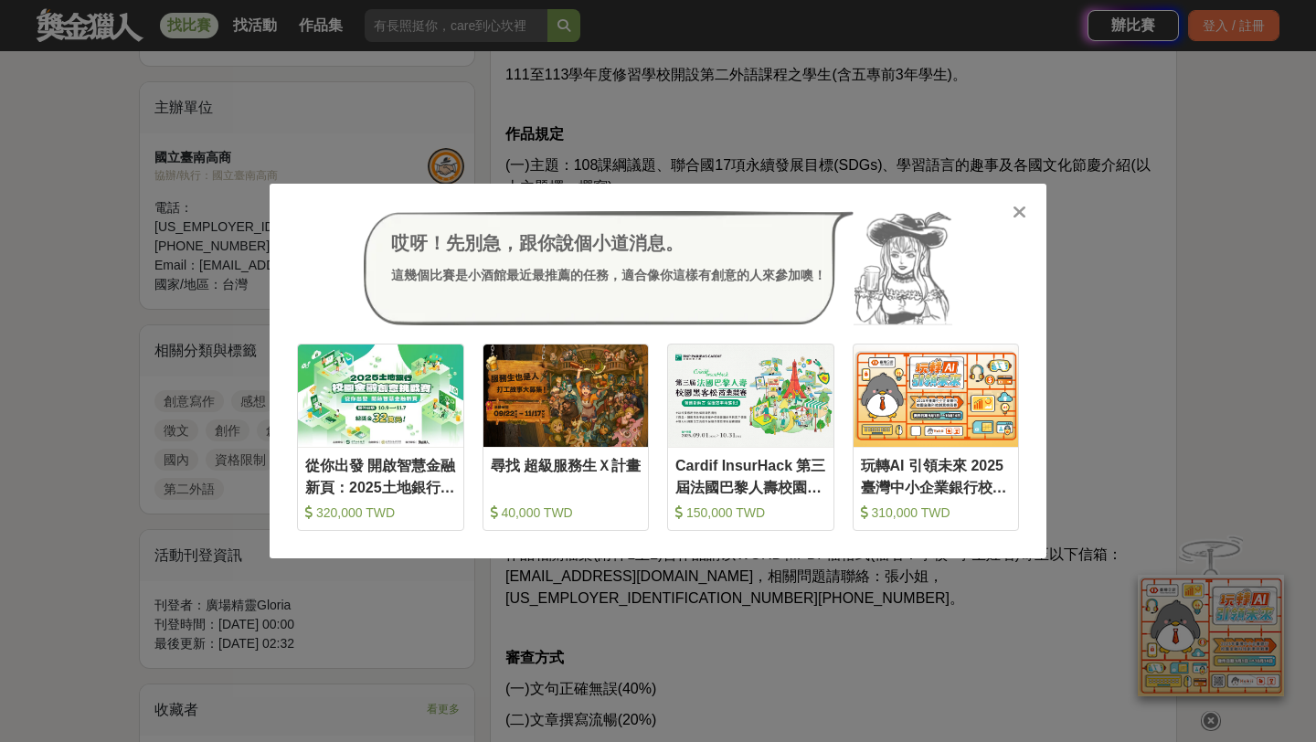
click at [1020, 212] on icon at bounding box center [1020, 212] width 14 height 18
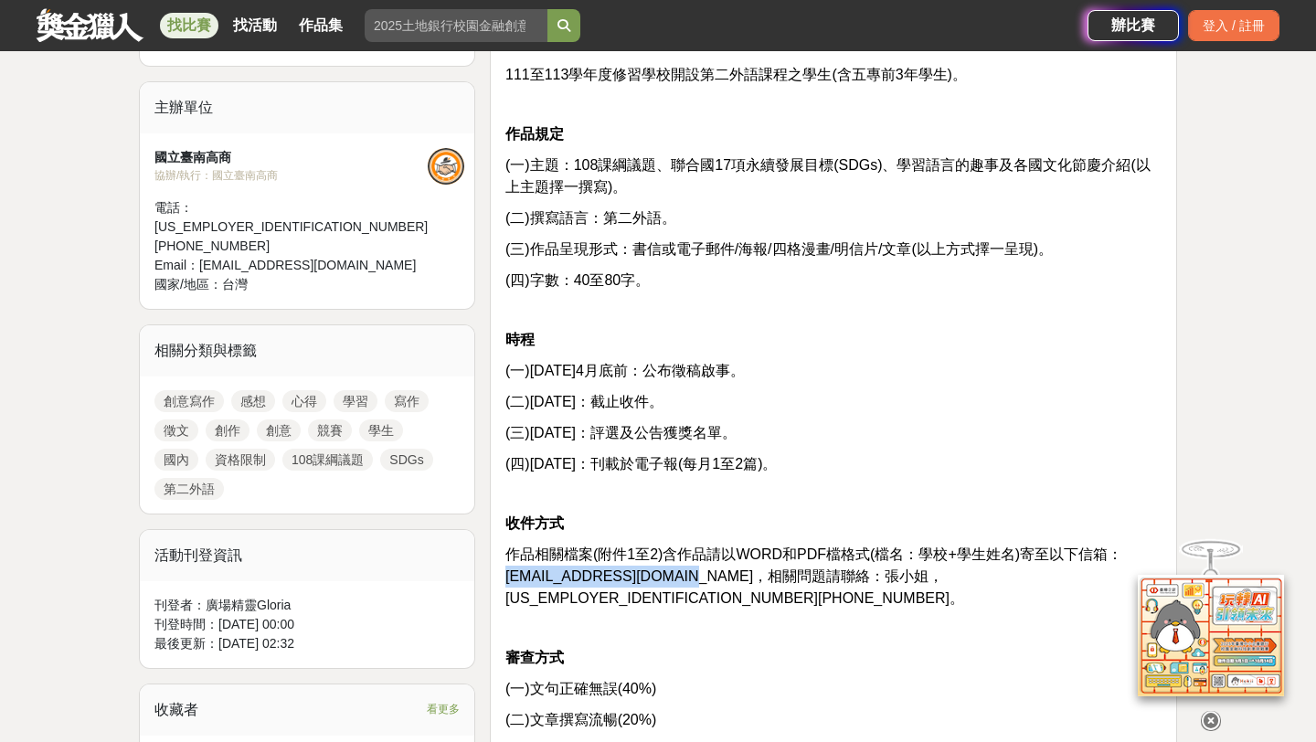
drag, startPoint x: 504, startPoint y: 575, endPoint x: 653, endPoint y: 575, distance: 149.0
click at [657, 576] on div "資格 111至113學年度修習學校開設第二外語課程之學生(含五專前3年學生)。 作品規定 (一)主題：108課綱議題、聯合國17項永續發展目標(SDGs)、學…" at bounding box center [833, 462] width 687 height 891
click at [669, 618] on div "資格 111至113學年度修習學校開設第二外語課程之學生(含五專前3年學生)。 作品規定 (一)主題：108課綱議題、聯合國17項永續發展目標(SDGs)、學…" at bounding box center [833, 458] width 656 height 851
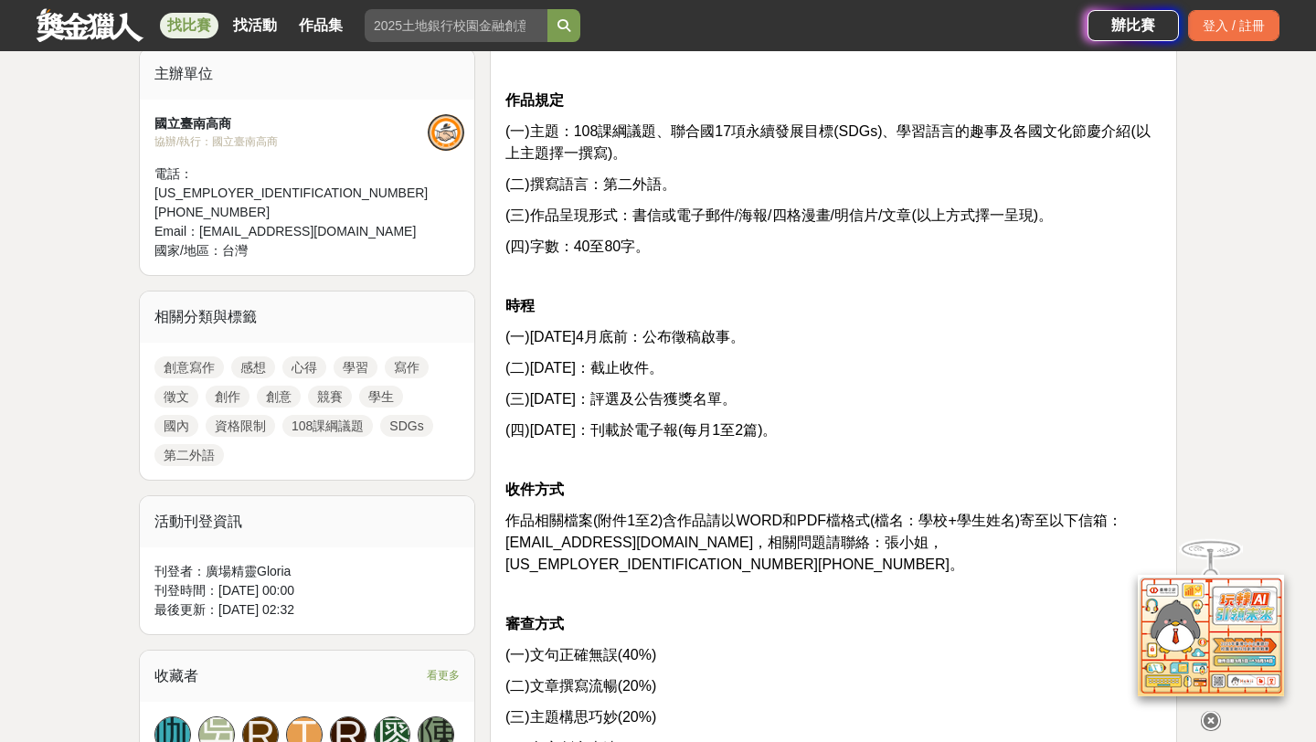
scroll to position [679, 0]
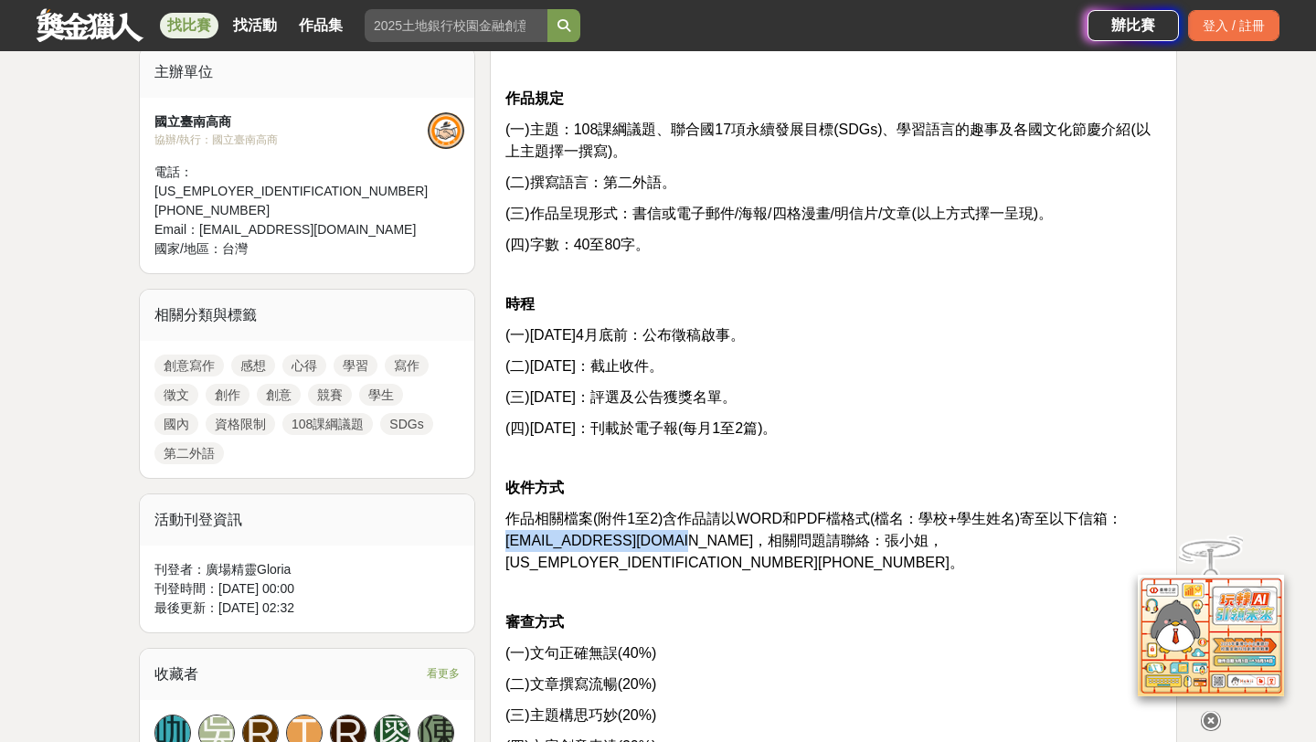
drag, startPoint x: 654, startPoint y: 537, endPoint x: 511, endPoint y: 545, distance: 143.7
click at [505, 544] on span "作品相關檔案(附件1至2)含作品請以WORD和PDF檔格式(檔名：學校+學生姓名)寄至以下信箱：liliana0819@go.edu.tw，相關問題請聯絡：張…" at bounding box center [813, 540] width 617 height 59
copy span "liliana0819@go.edu.tw"
click at [867, 403] on p "(三)114年11月：評選及公告獲獎名單。" at bounding box center [833, 398] width 656 height 22
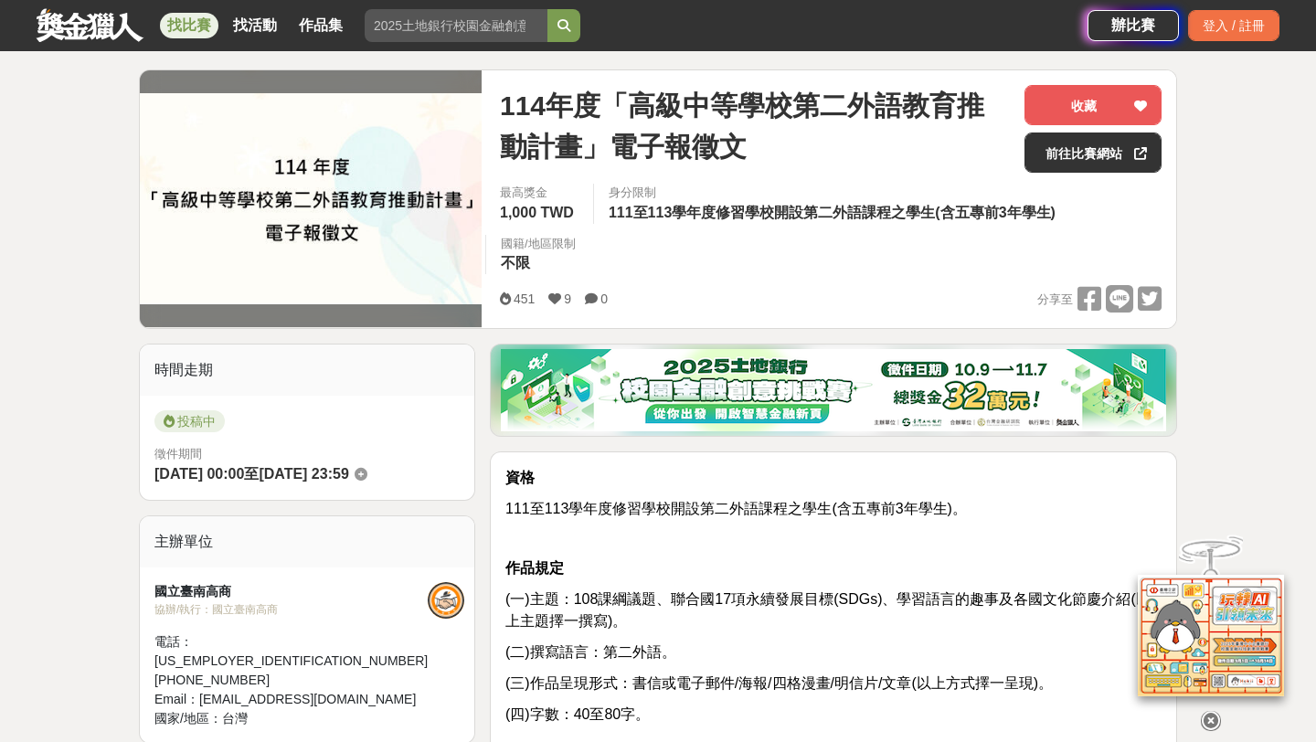
scroll to position [203, 0]
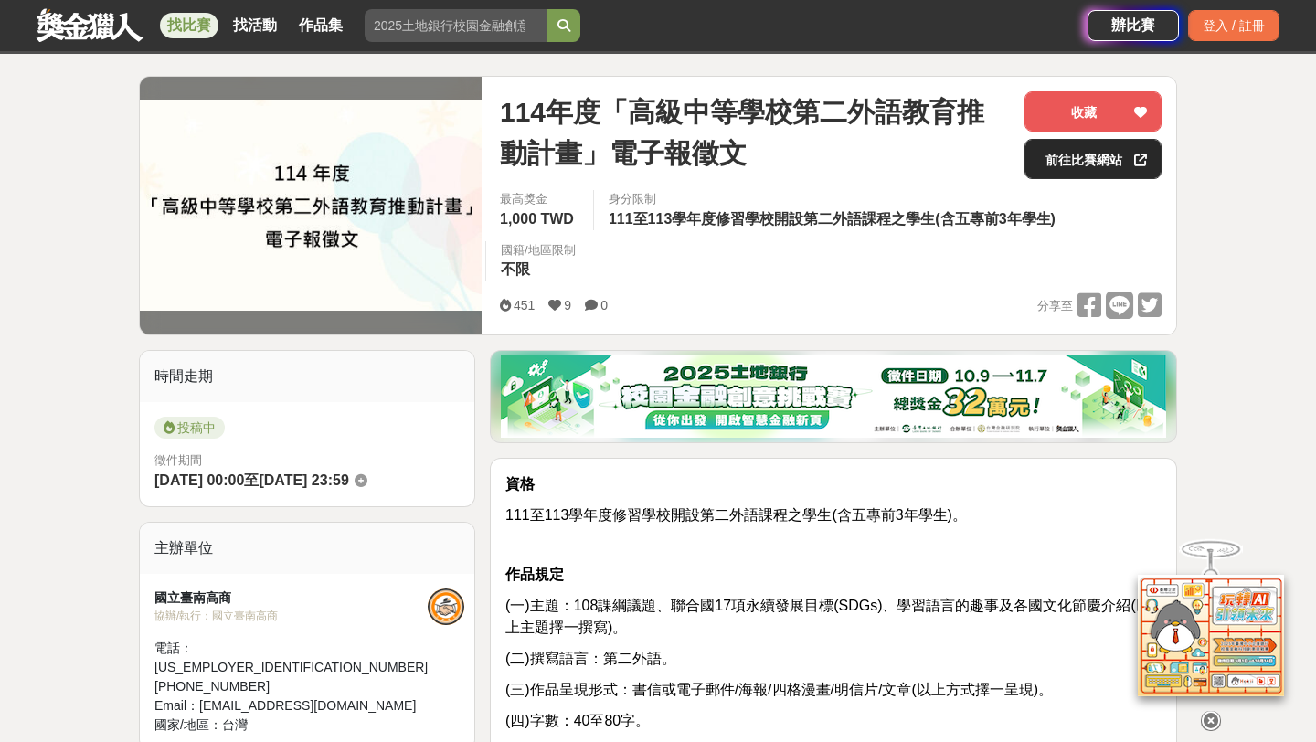
click at [1065, 164] on link "前往比賽網站" at bounding box center [1092, 159] width 137 height 40
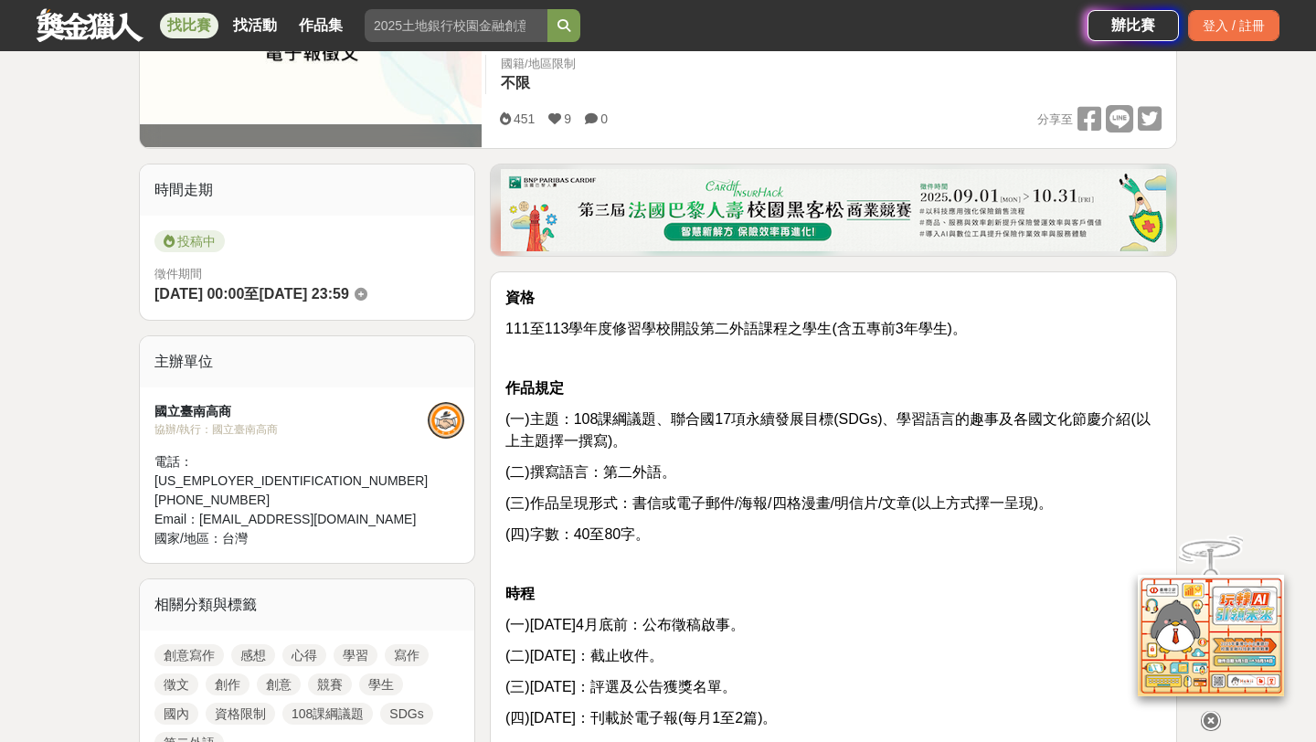
scroll to position [603, 0]
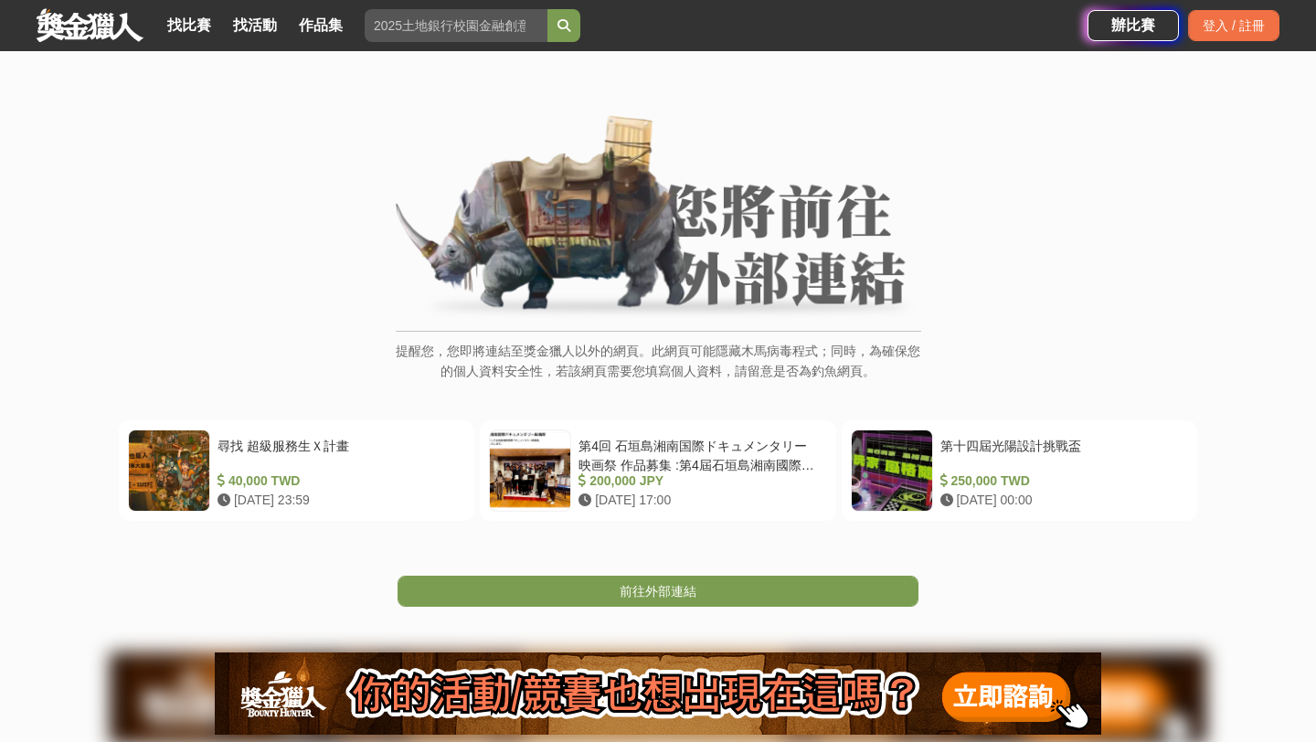
scroll to position [46, 0]
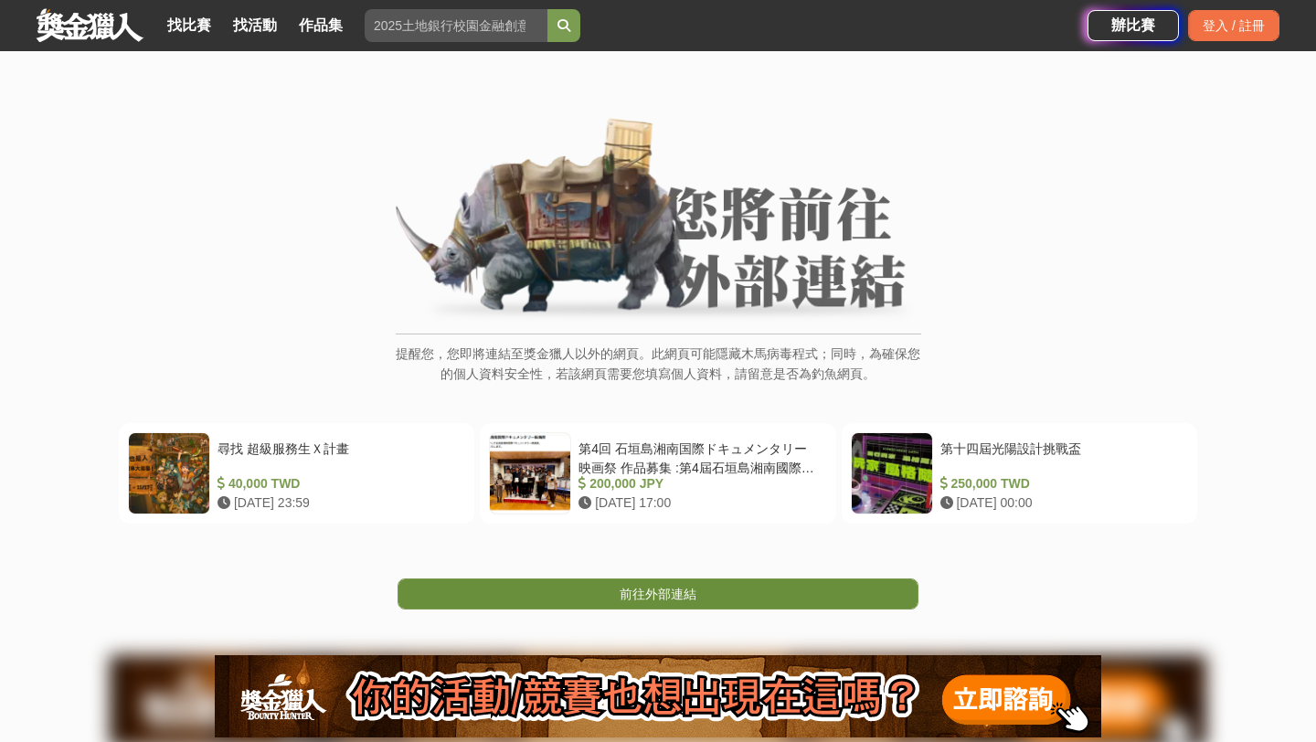
click at [701, 602] on link "前往外部連結" at bounding box center [658, 593] width 521 height 31
